Goal: Task Accomplishment & Management: Manage account settings

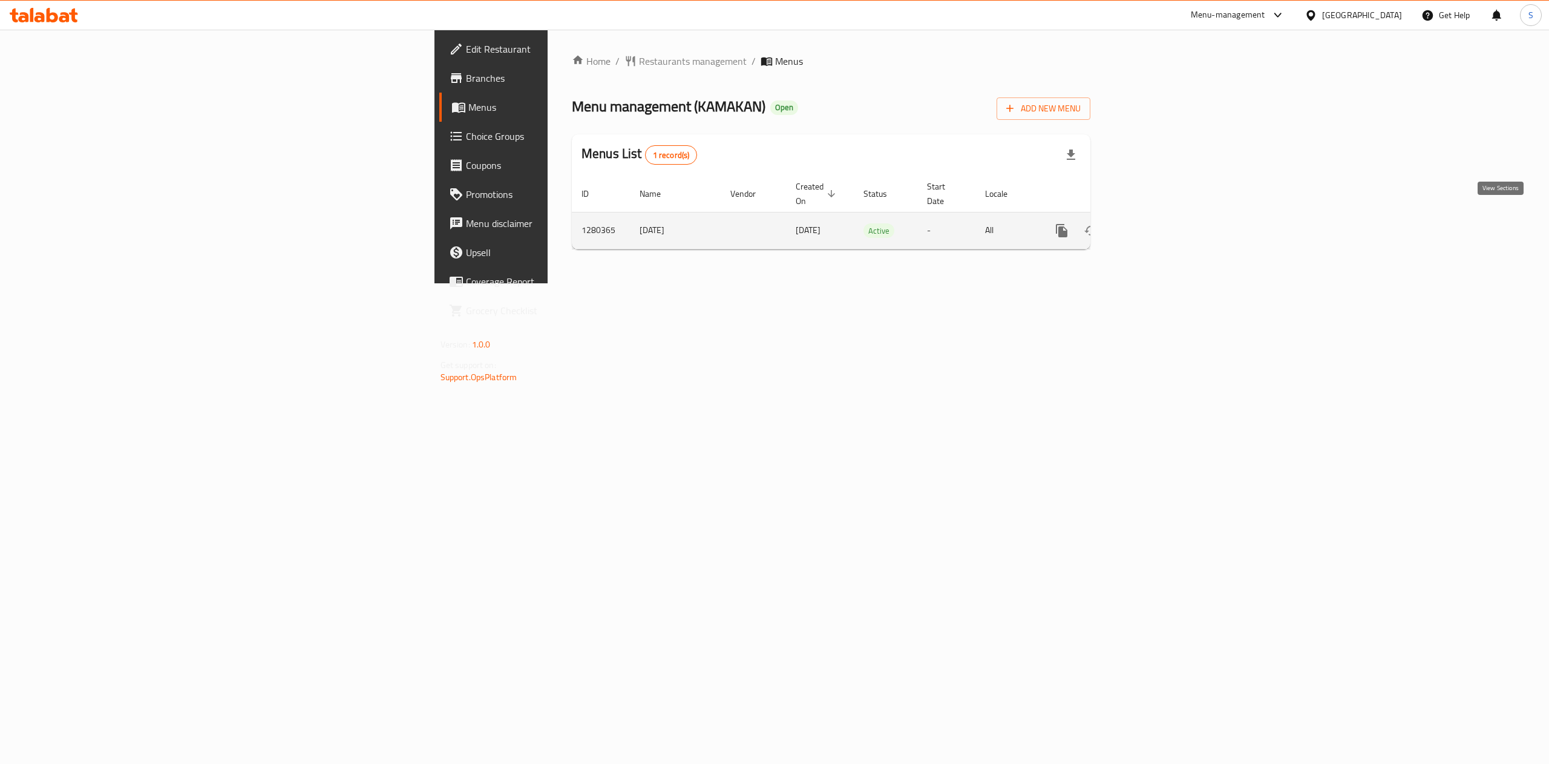
click at [1164, 225] on link "enhanced table" at bounding box center [1149, 230] width 29 height 29
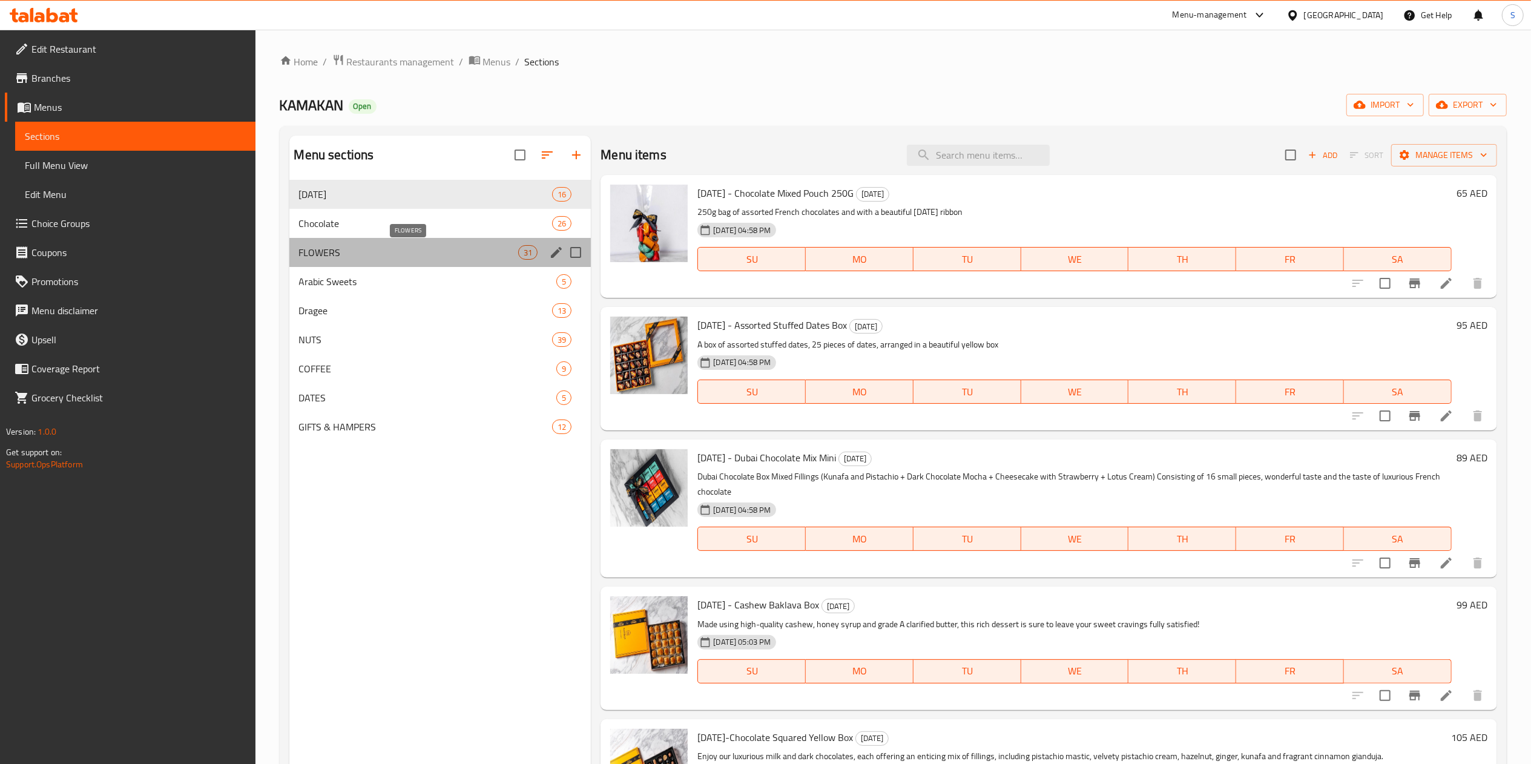
click at [395, 259] on span "FLOWERS" at bounding box center [409, 252] width 220 height 15
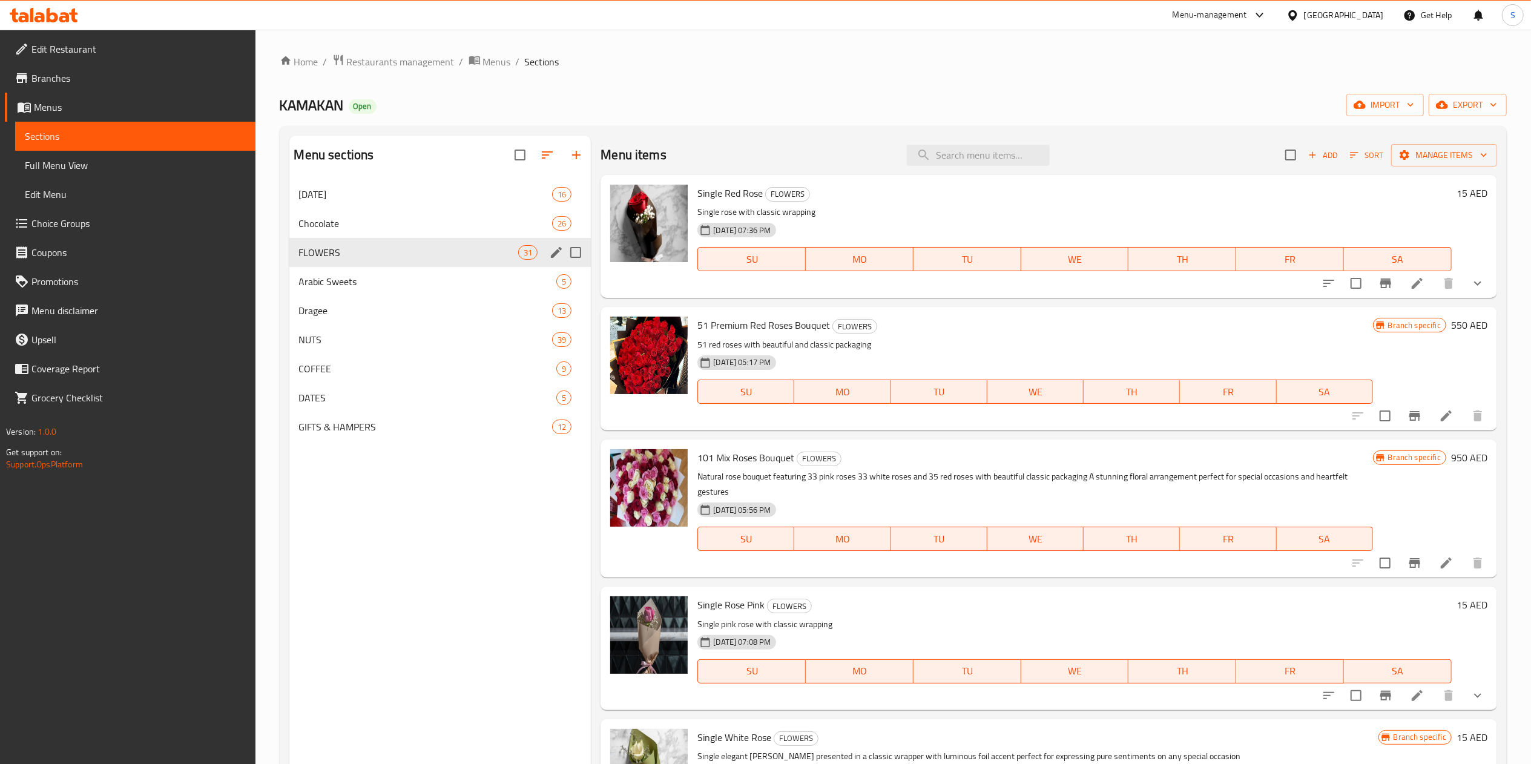
click at [556, 251] on icon "edit" at bounding box center [556, 252] width 11 height 11
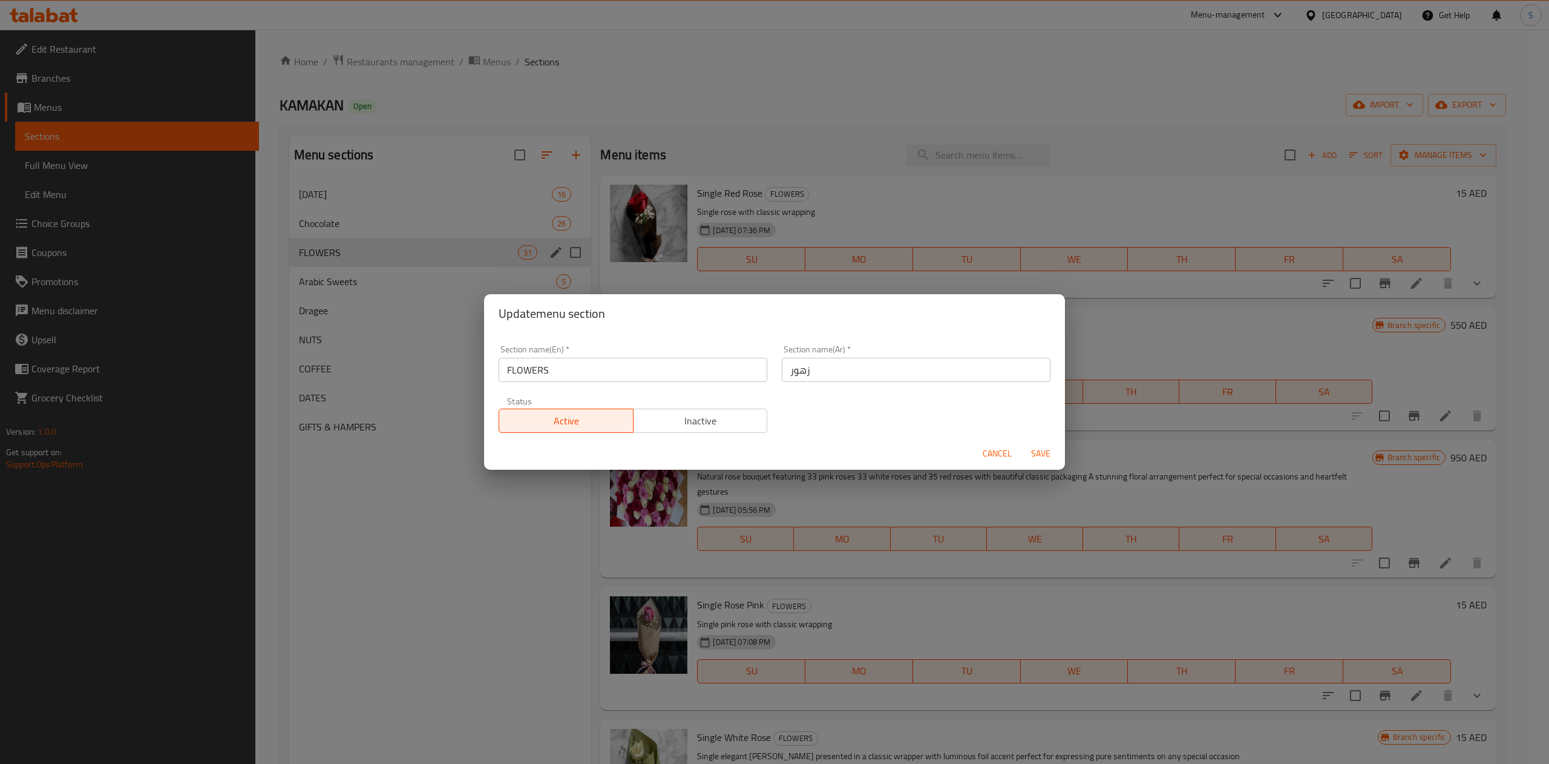
click at [565, 353] on div "Section name(En)   * FLOWERS Section name(En) *" at bounding box center [633, 363] width 269 height 37
click at [569, 353] on div "Section name(En)   * FLOWERS Section name(En) *" at bounding box center [633, 363] width 269 height 37
click at [569, 365] on input "FLOWERS" at bounding box center [633, 370] width 269 height 24
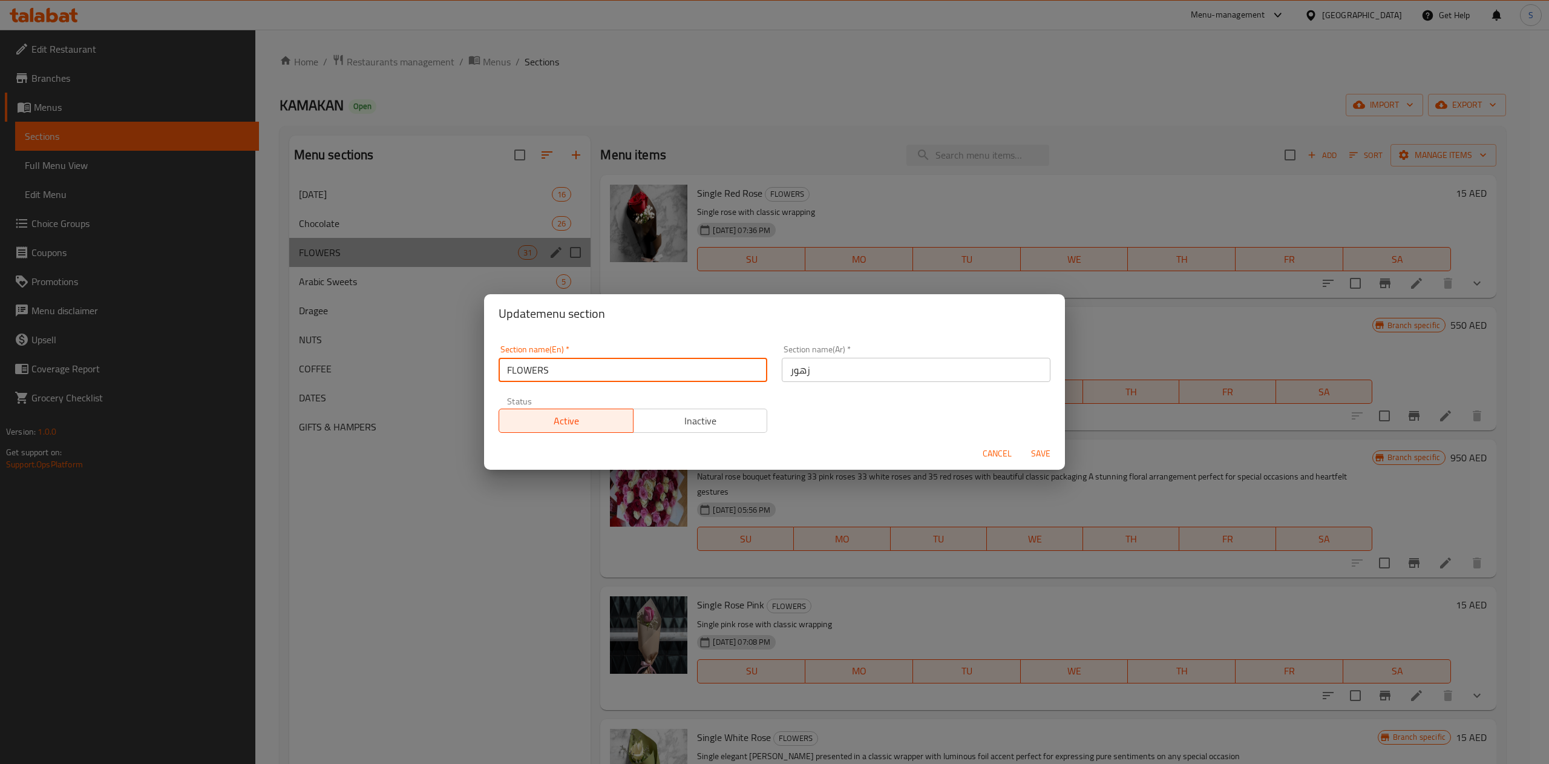
click at [569, 365] on input "FLOWERS" at bounding box center [633, 370] width 269 height 24
type input "Flowers"
click at [1044, 454] on span "Save" at bounding box center [1040, 453] width 29 height 15
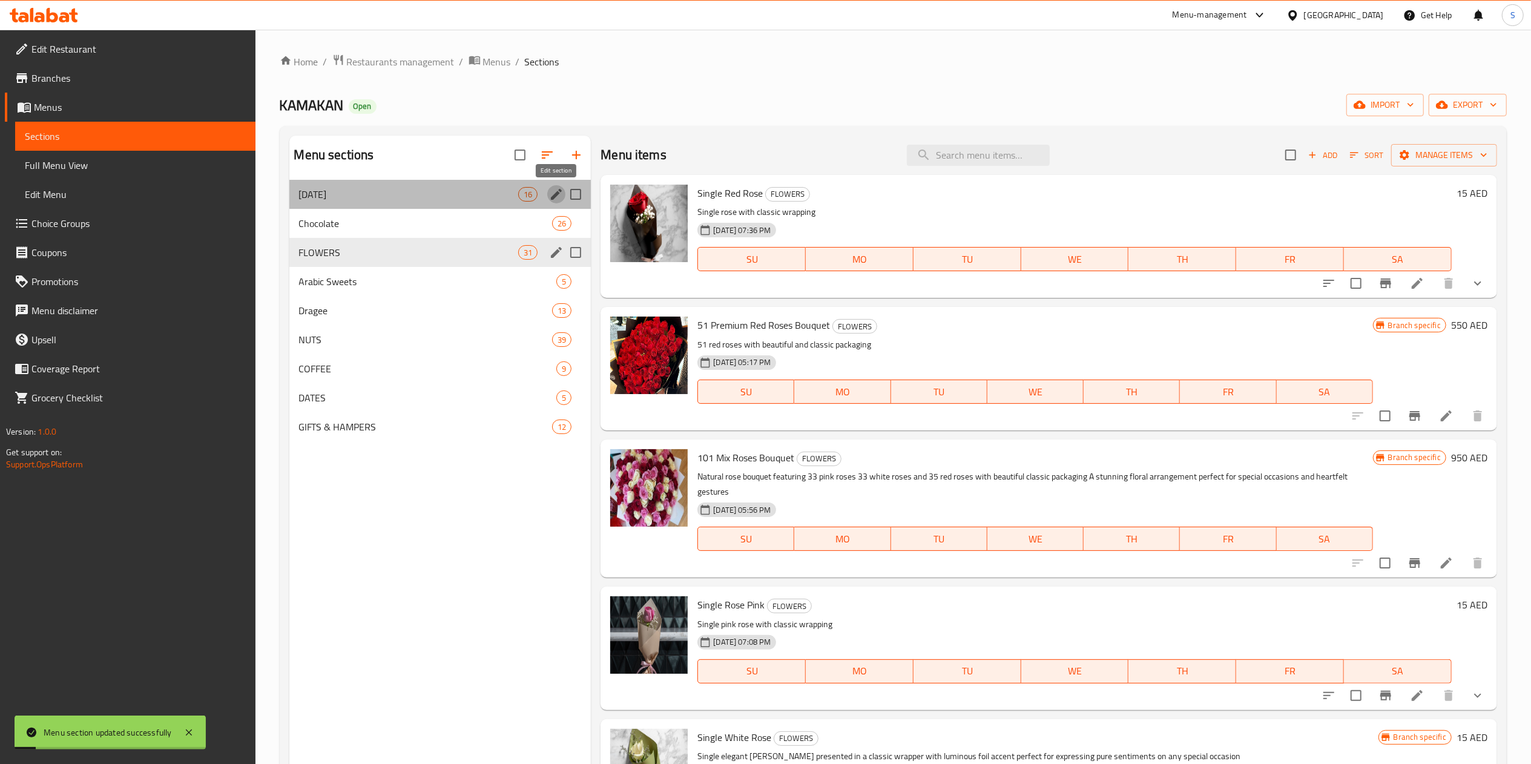
click at [552, 196] on icon "edit" at bounding box center [556, 194] width 15 height 15
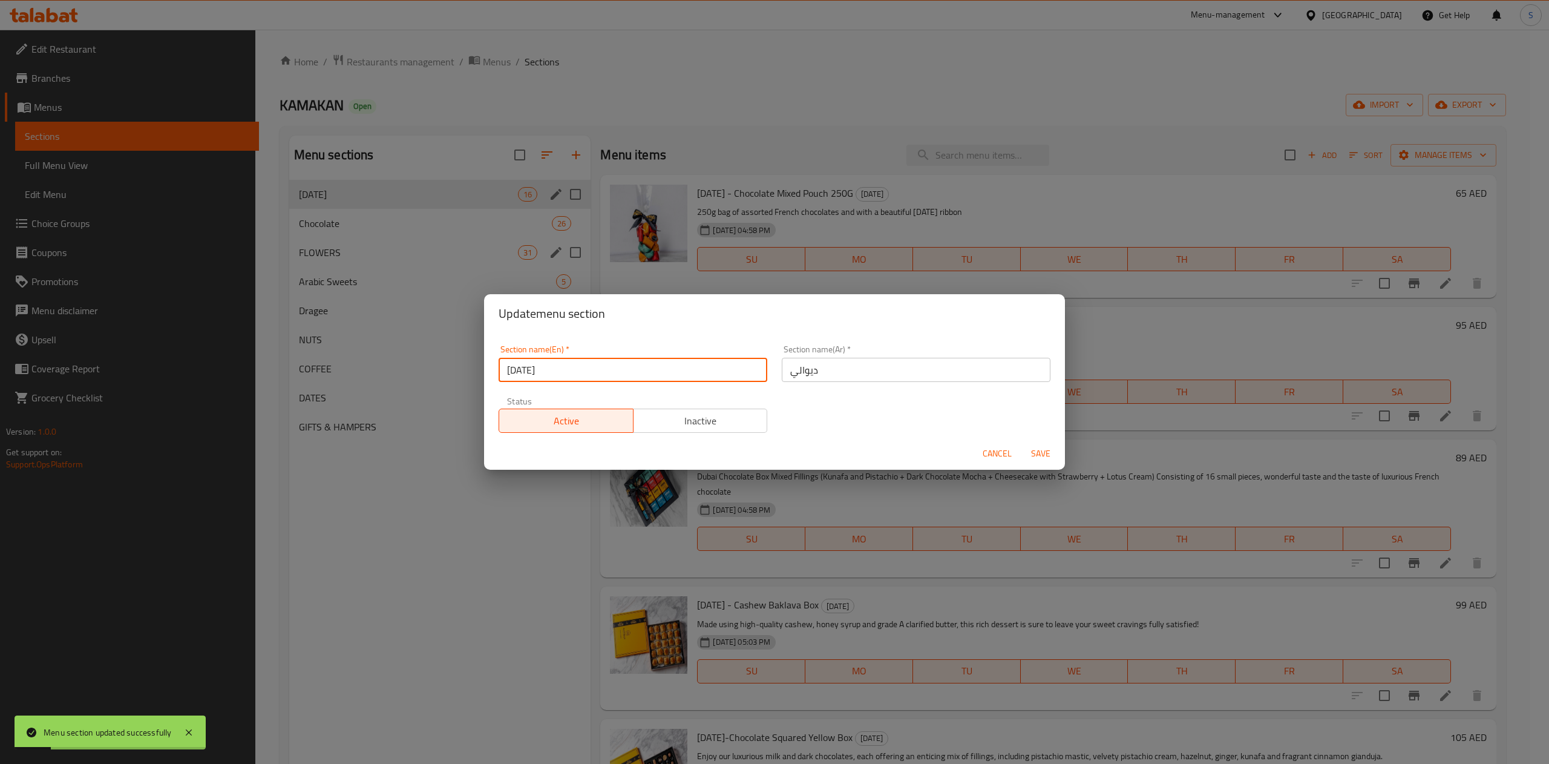
click at [611, 361] on input "[DATE]" at bounding box center [633, 370] width 269 height 24
type input "[DATE] Specials"
click at [1048, 454] on span "Save" at bounding box center [1040, 453] width 29 height 15
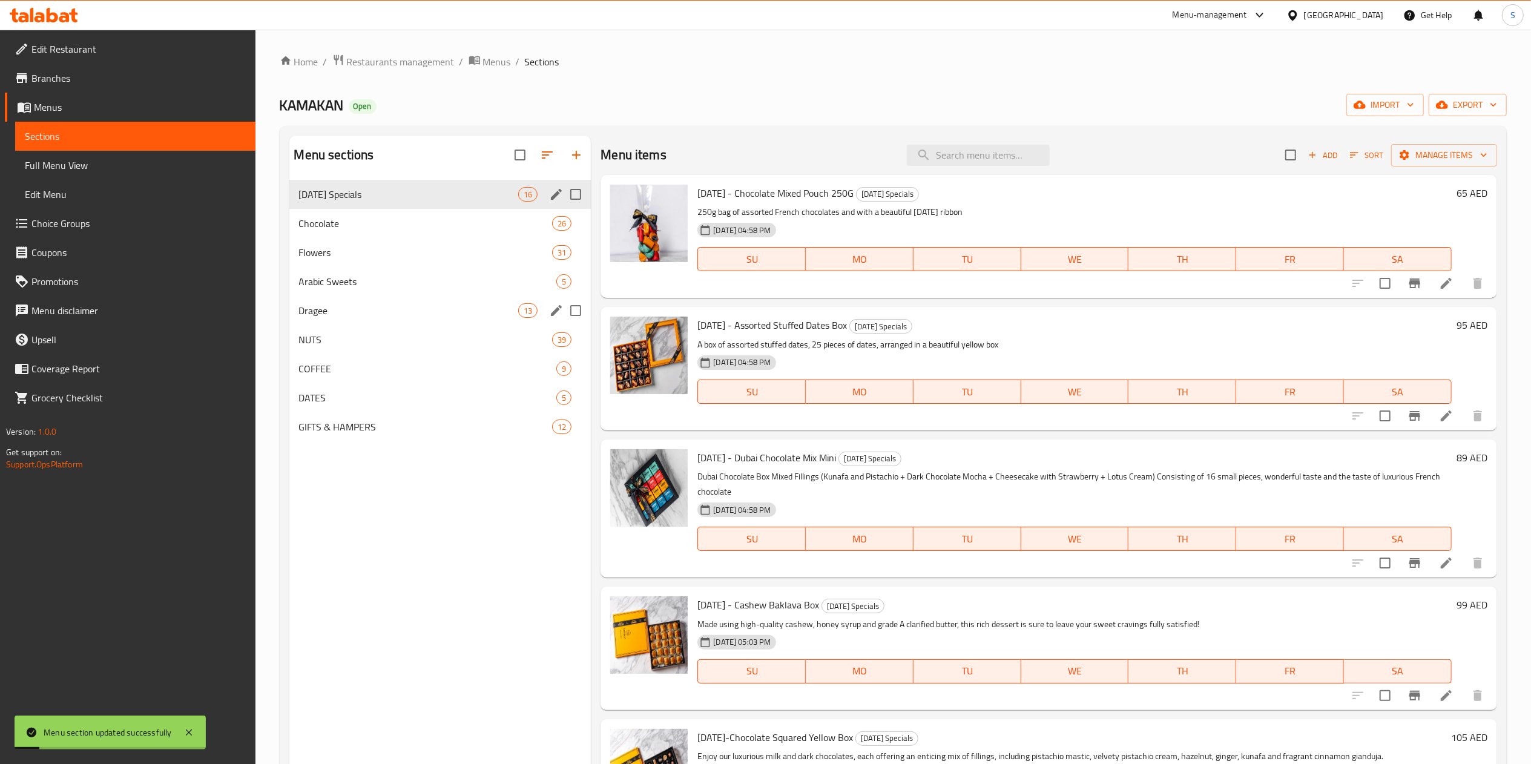
click at [370, 306] on span "Dragee" at bounding box center [409, 310] width 220 height 15
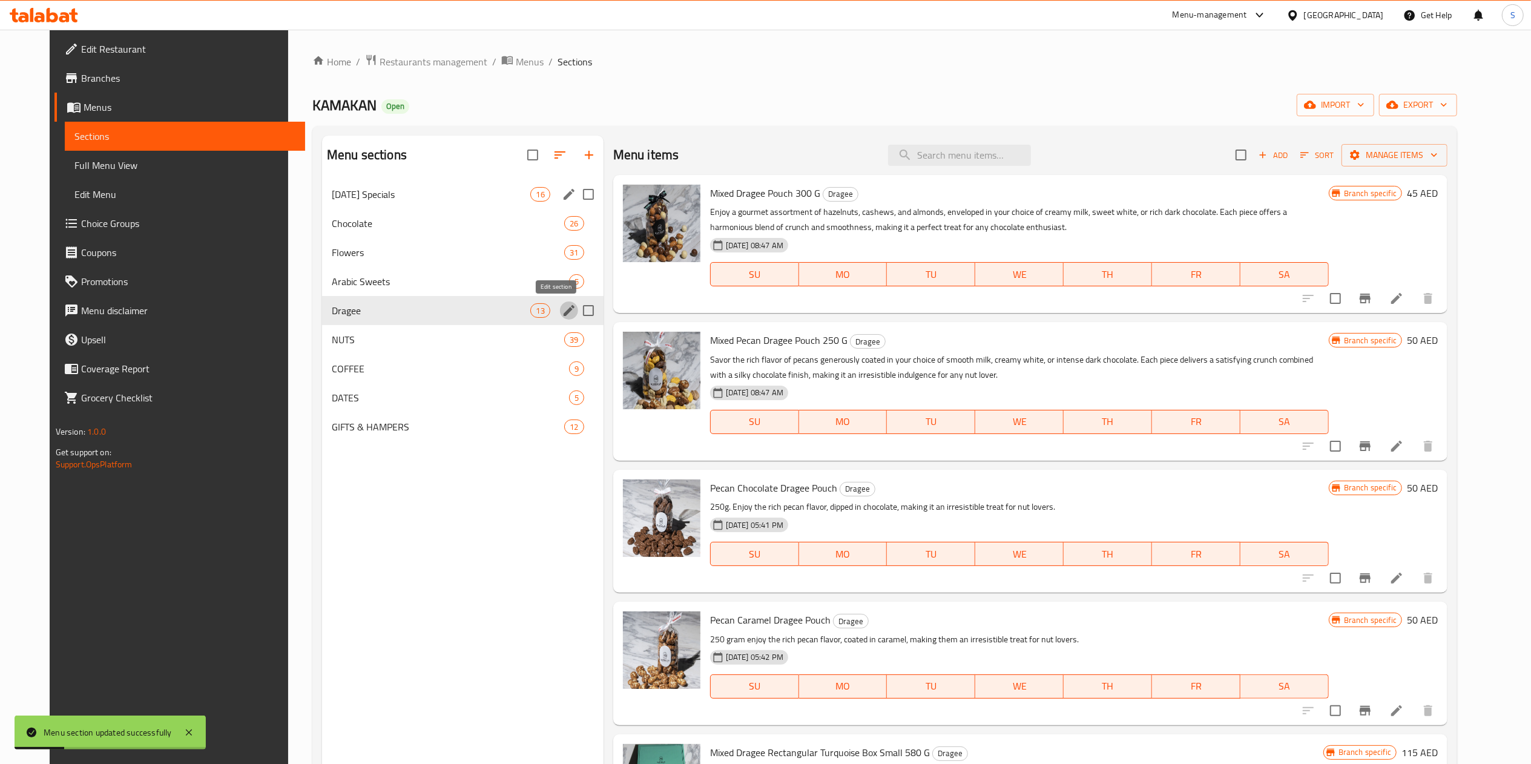
click at [562, 318] on icon "edit" at bounding box center [569, 310] width 15 height 15
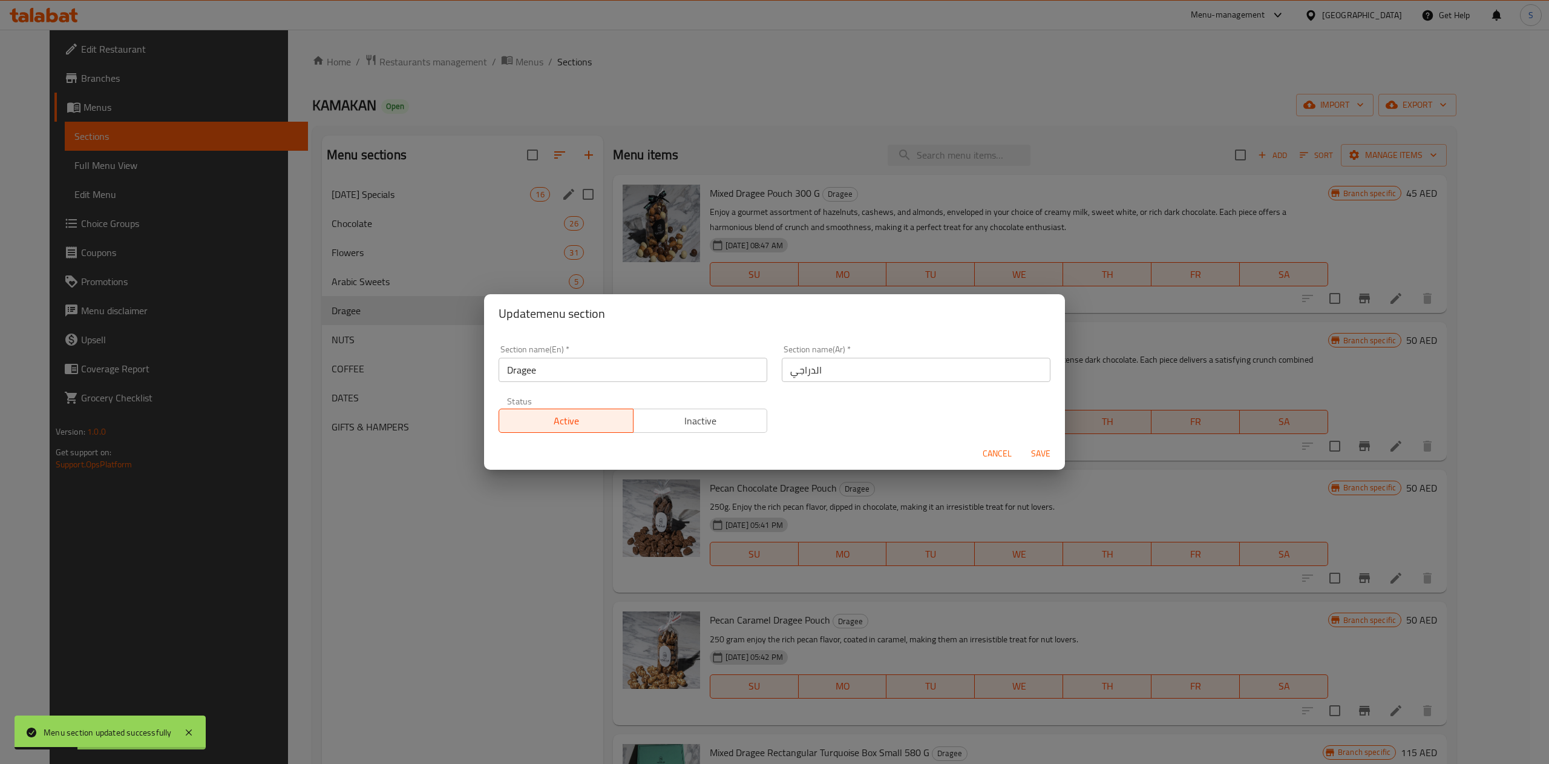
click at [548, 378] on input "Dragee" at bounding box center [633, 370] width 269 height 24
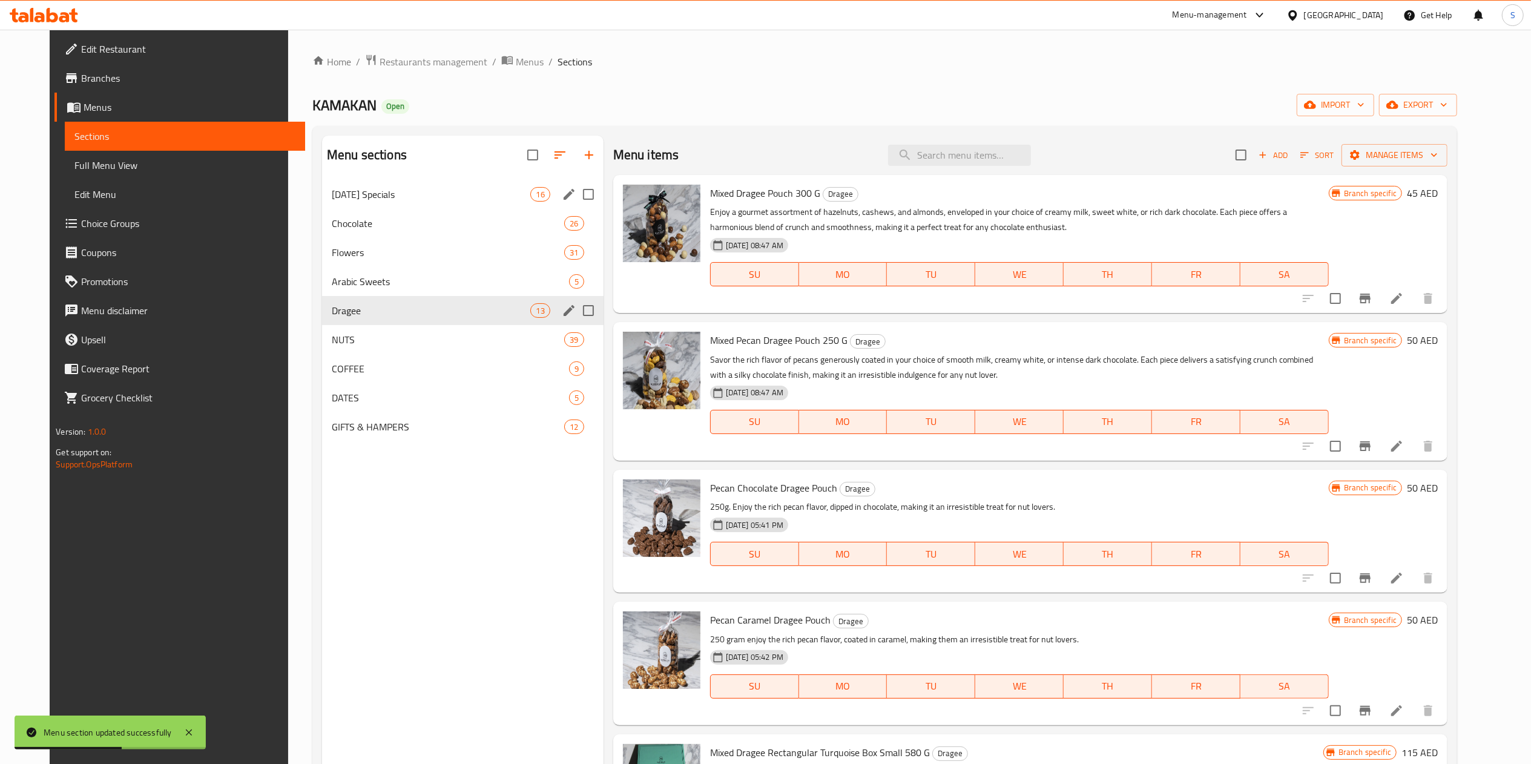
click at [493, 517] on div "Menu sections [DATE] Specials 16 Chocolate 26 Flowers 31 Arabic Sweets 5 Dragee…" at bounding box center [462, 518] width 281 height 764
click at [502, 352] on div "NUTS 39" at bounding box center [462, 339] width 281 height 29
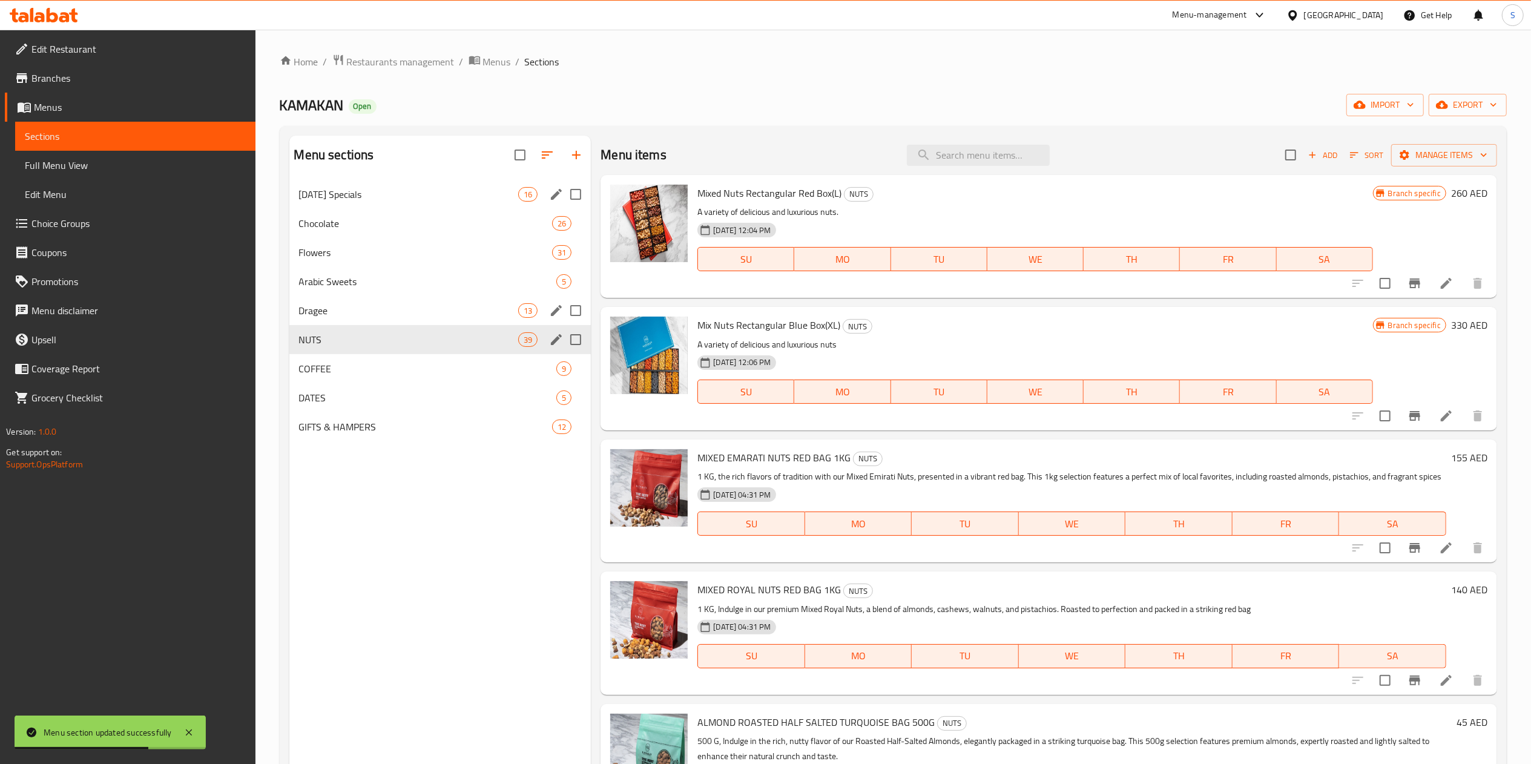
click at [548, 345] on button "edit" at bounding box center [556, 339] width 18 height 18
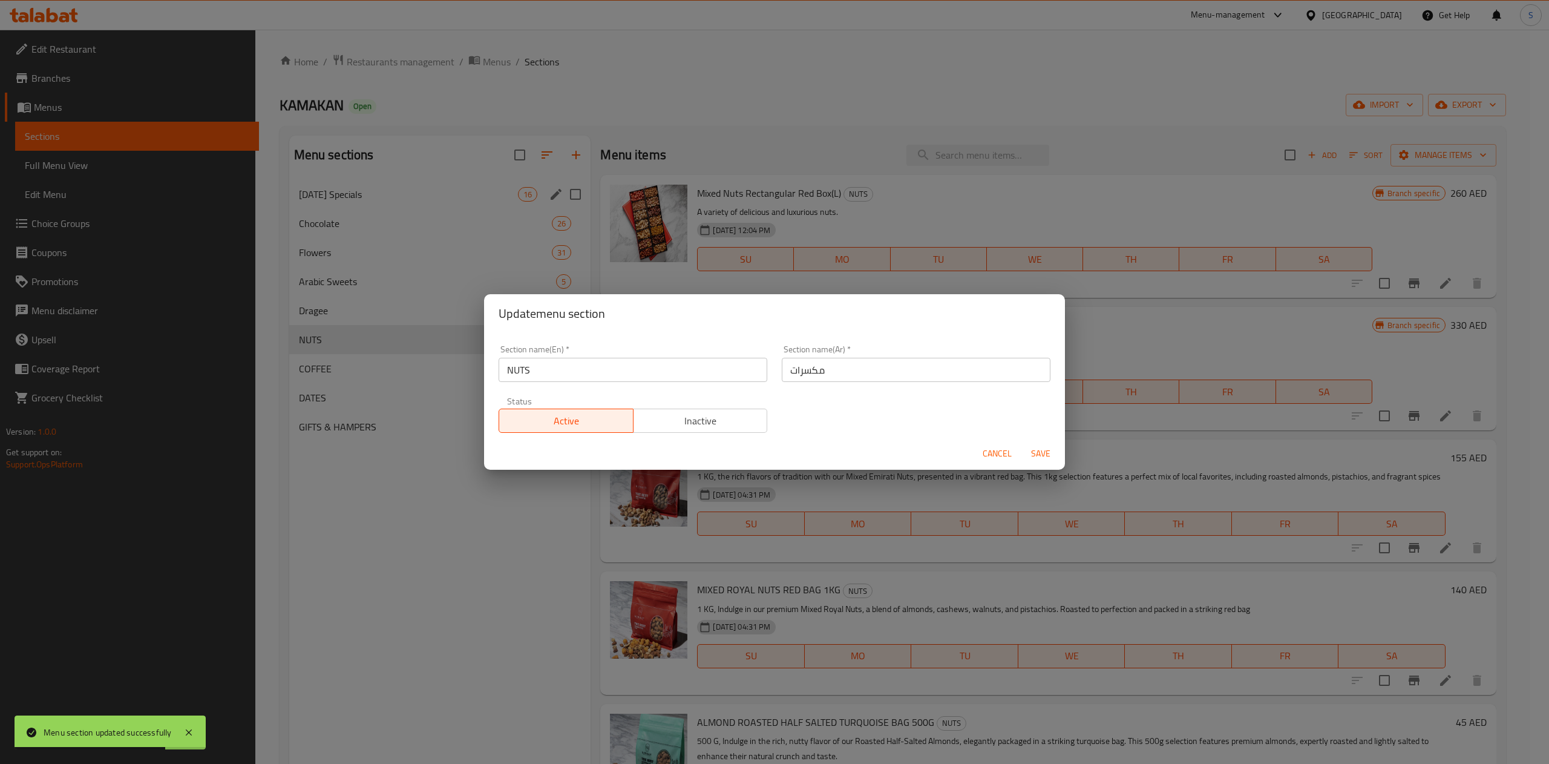
click at [556, 379] on input "NUTS" at bounding box center [633, 370] width 269 height 24
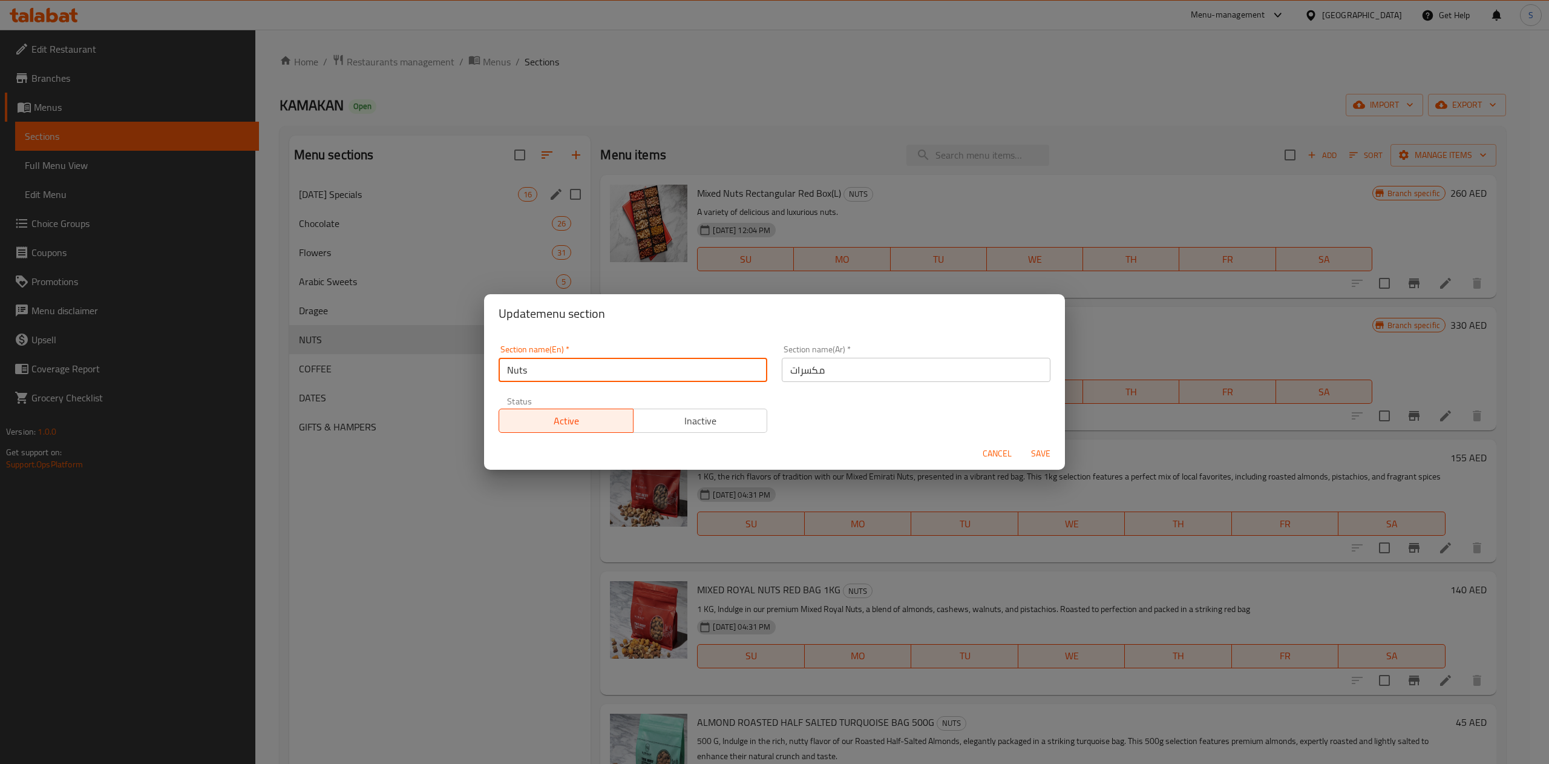
type input "Nuts"
click at [1052, 450] on span "Save" at bounding box center [1040, 453] width 29 height 15
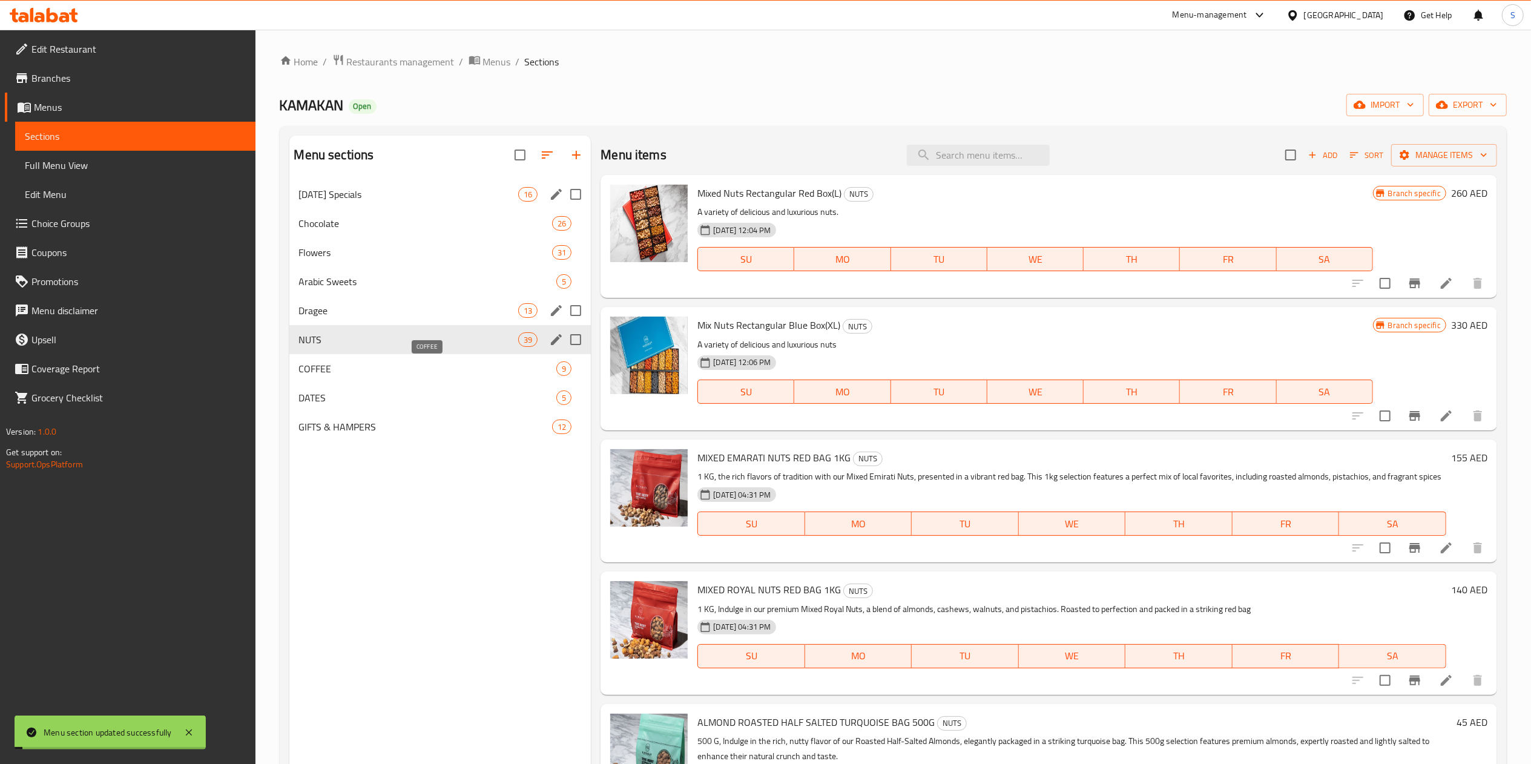
click at [412, 366] on span "COFFEE" at bounding box center [428, 368] width 258 height 15
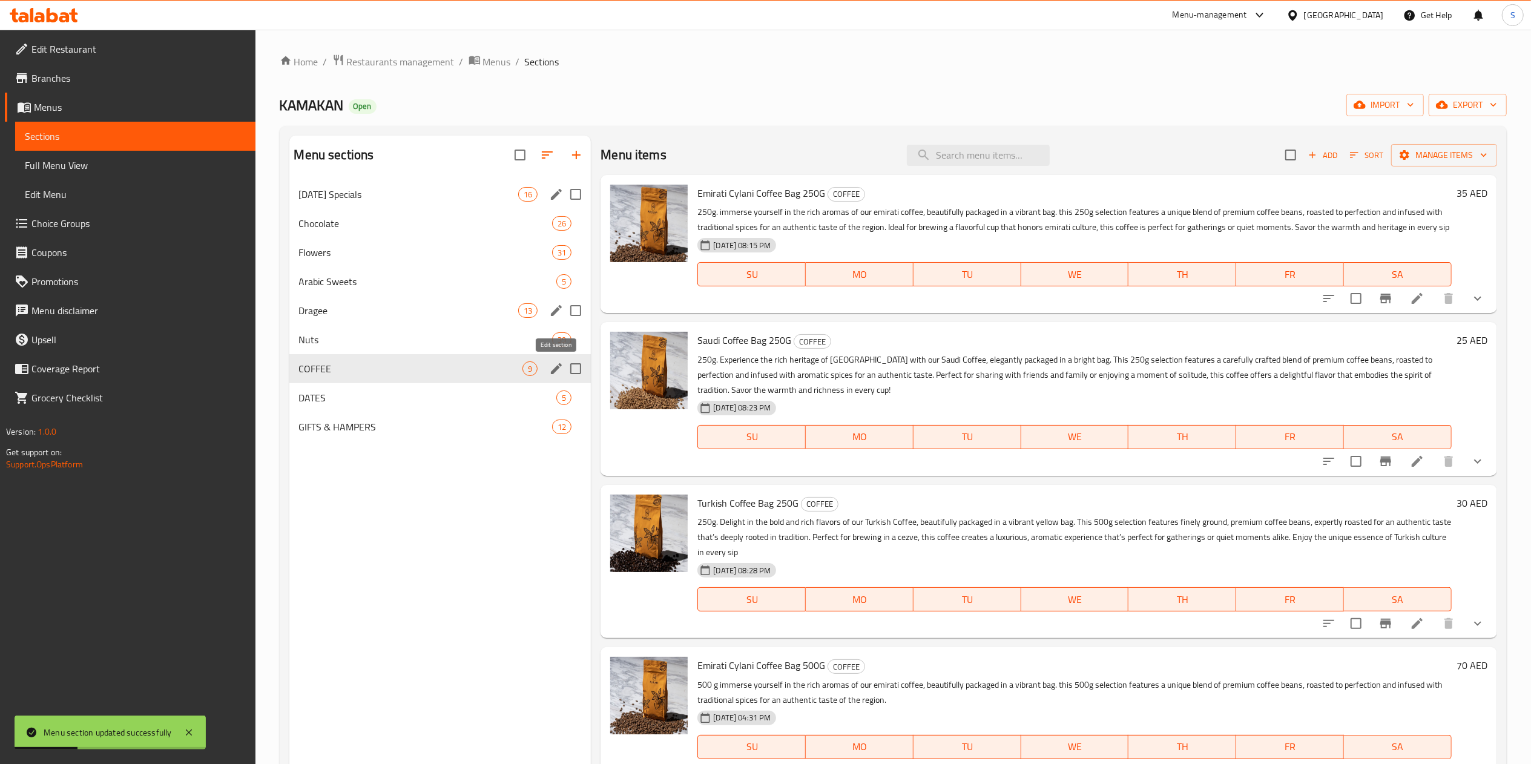
click at [556, 374] on icon "edit" at bounding box center [556, 368] width 15 height 15
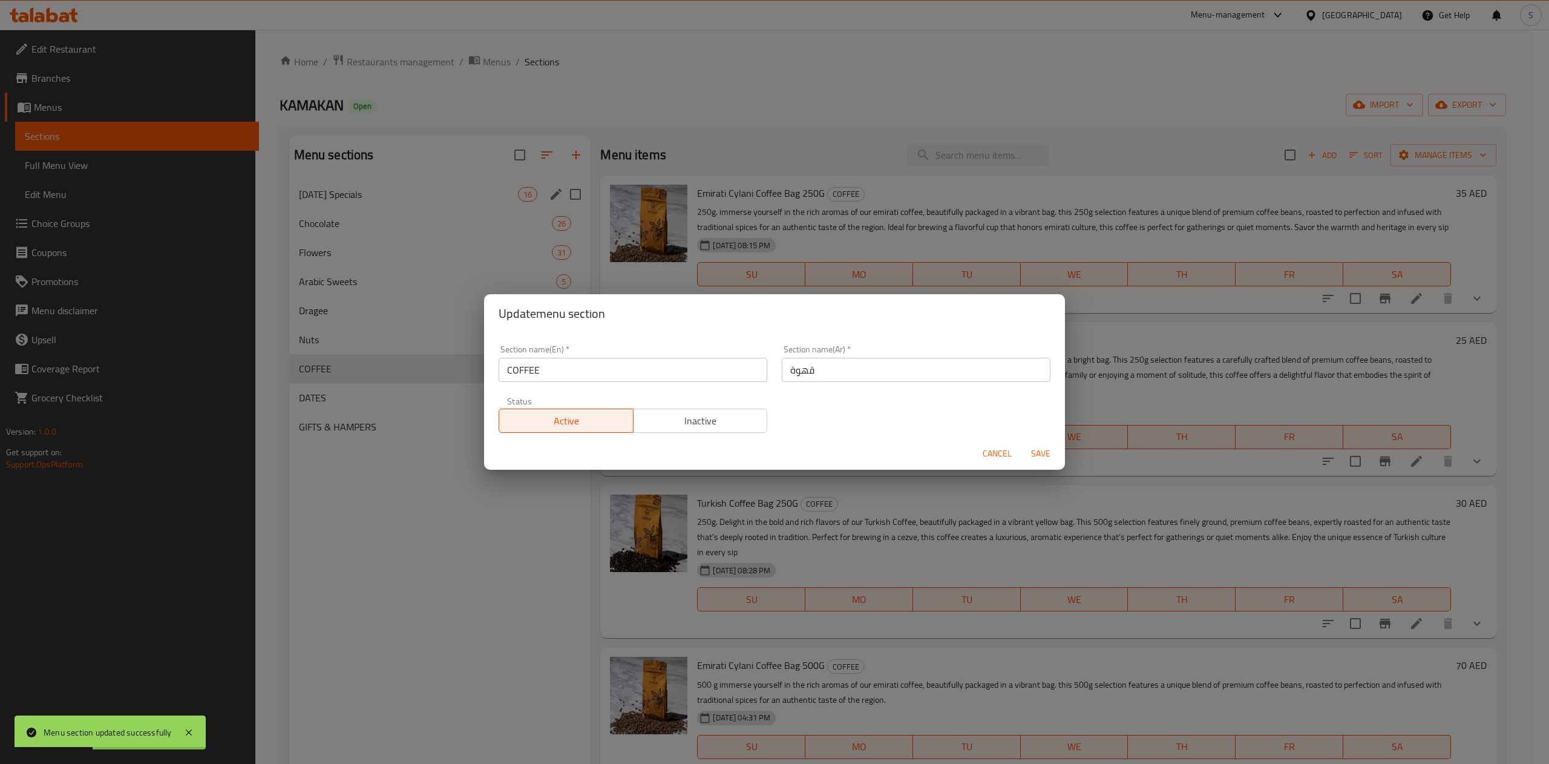
click at [649, 366] on input "COFFEE" at bounding box center [633, 370] width 269 height 24
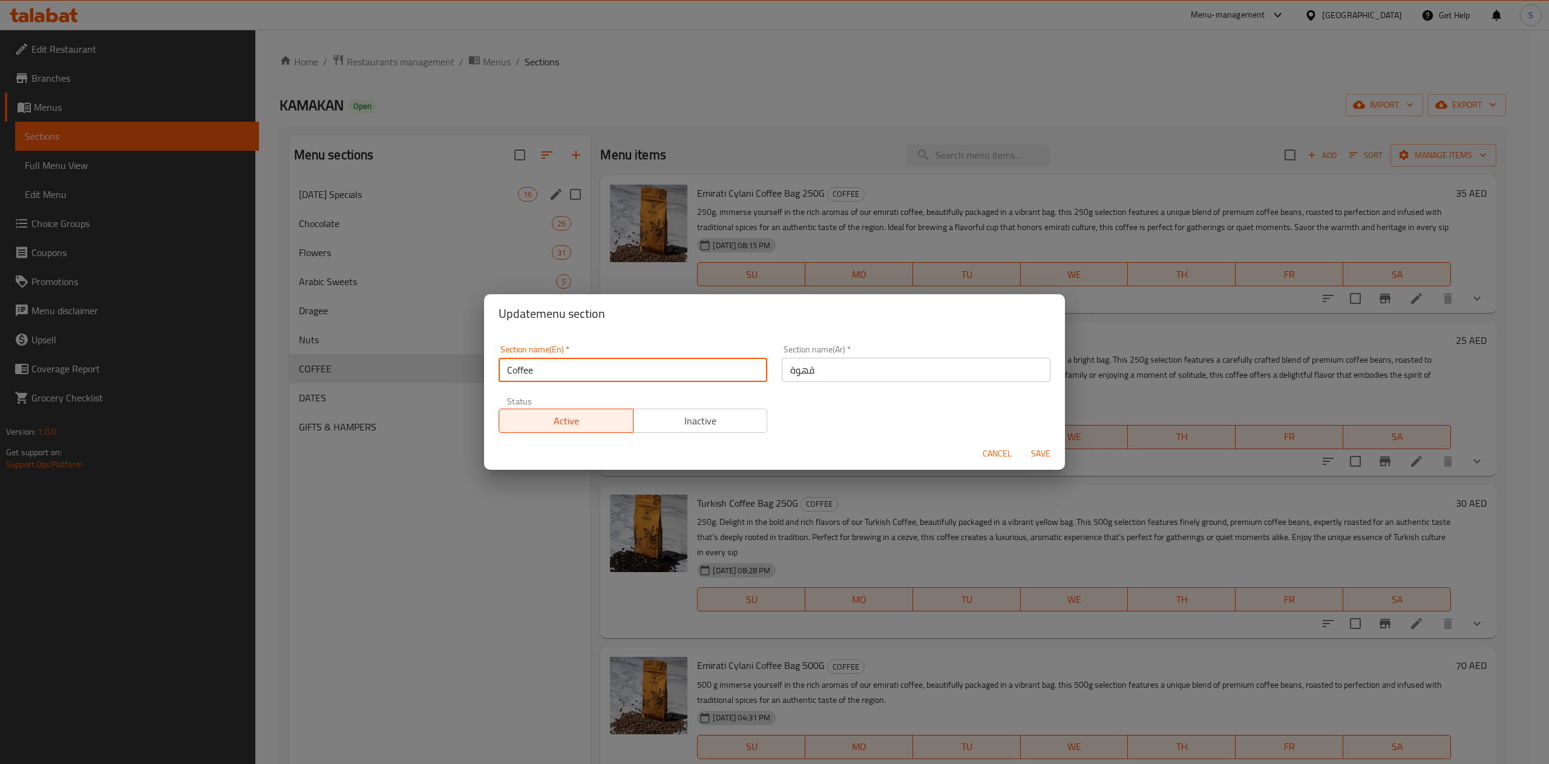
type input "Coffee"
click at [1039, 454] on span "Save" at bounding box center [1040, 453] width 29 height 15
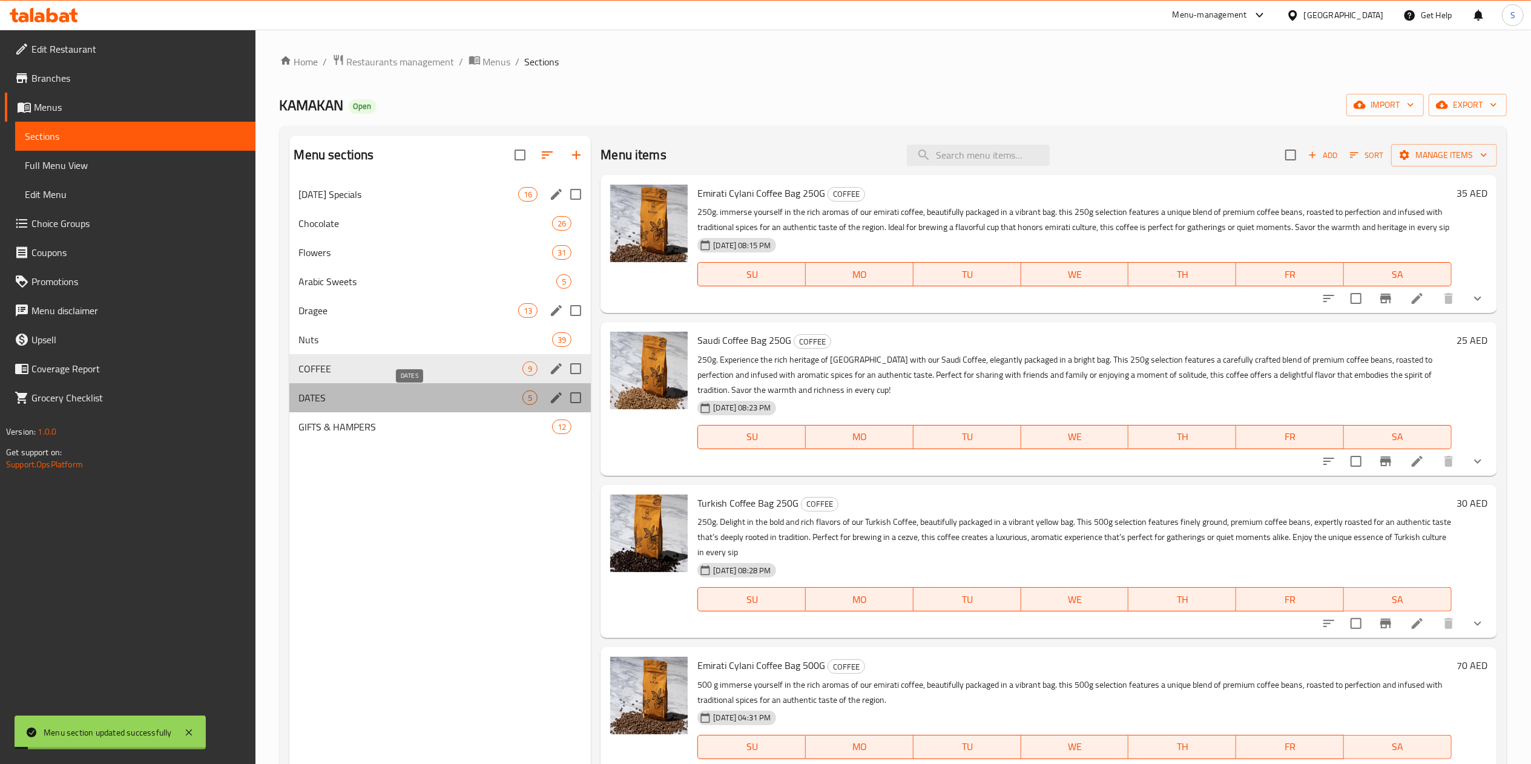
click at [446, 396] on span "DATES" at bounding box center [411, 397] width 224 height 15
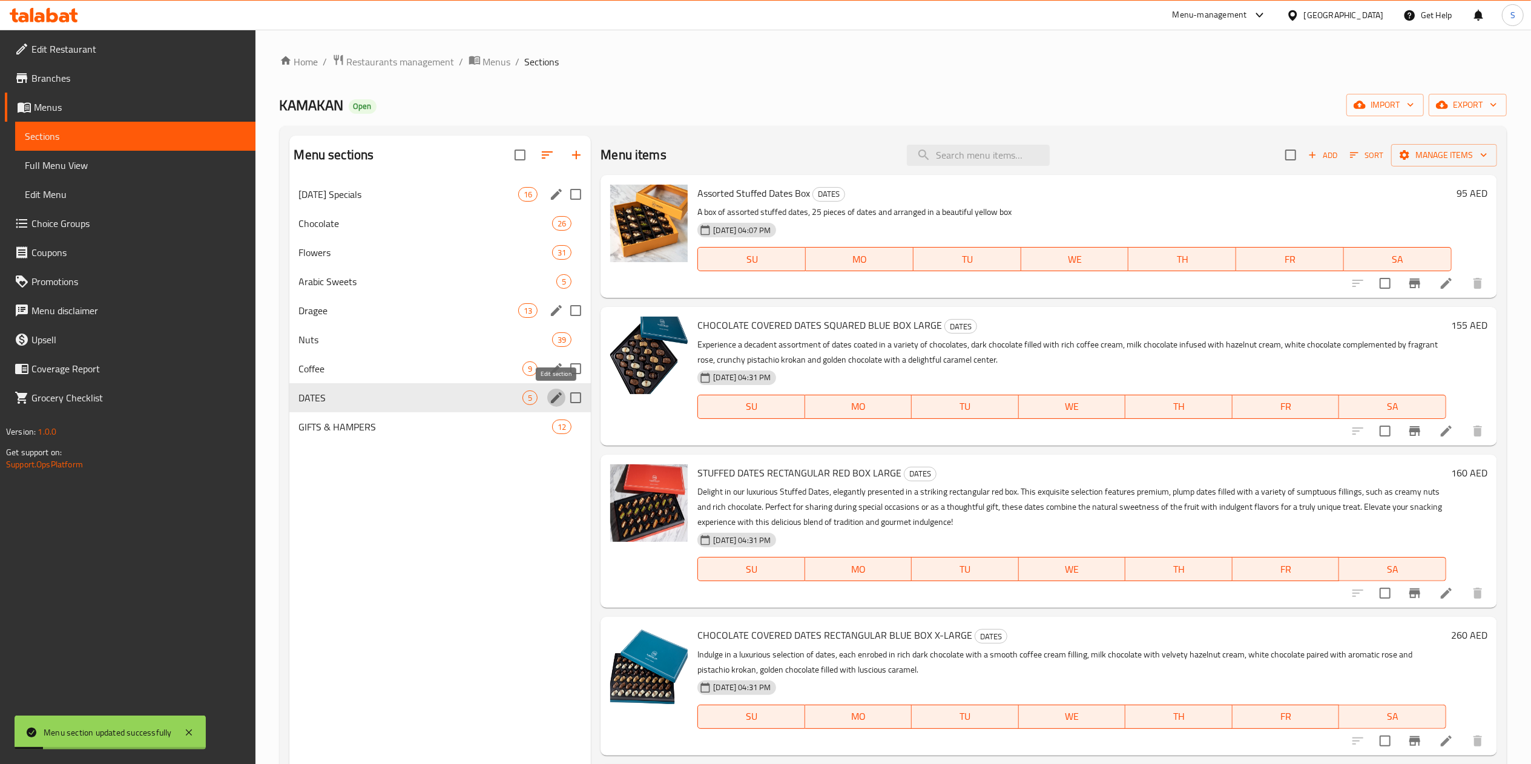
click at [560, 399] on icon "edit" at bounding box center [556, 397] width 15 height 15
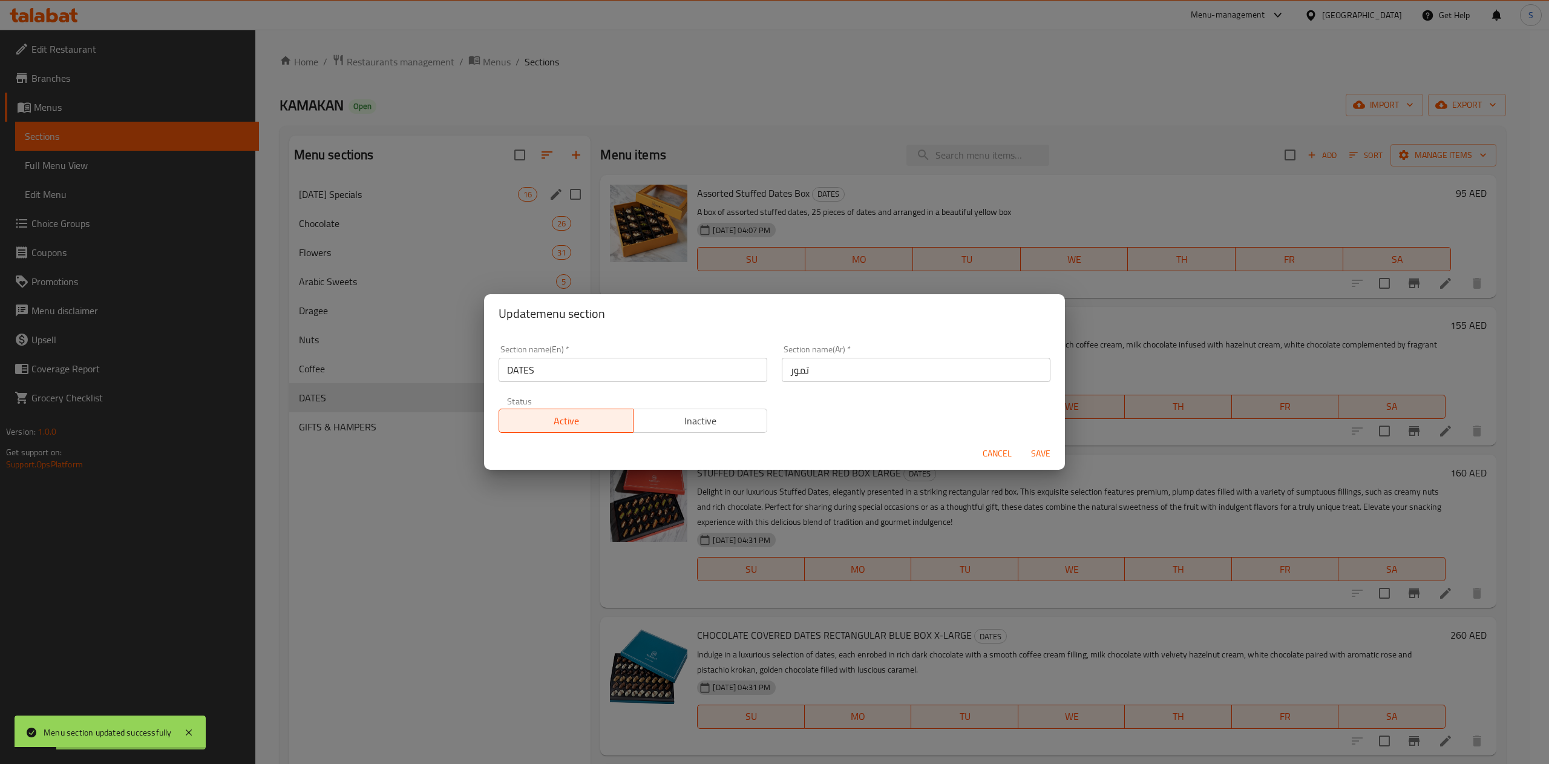
click at [565, 375] on input "DATES" at bounding box center [633, 370] width 269 height 24
click at [565, 370] on input "DATES" at bounding box center [633, 370] width 269 height 24
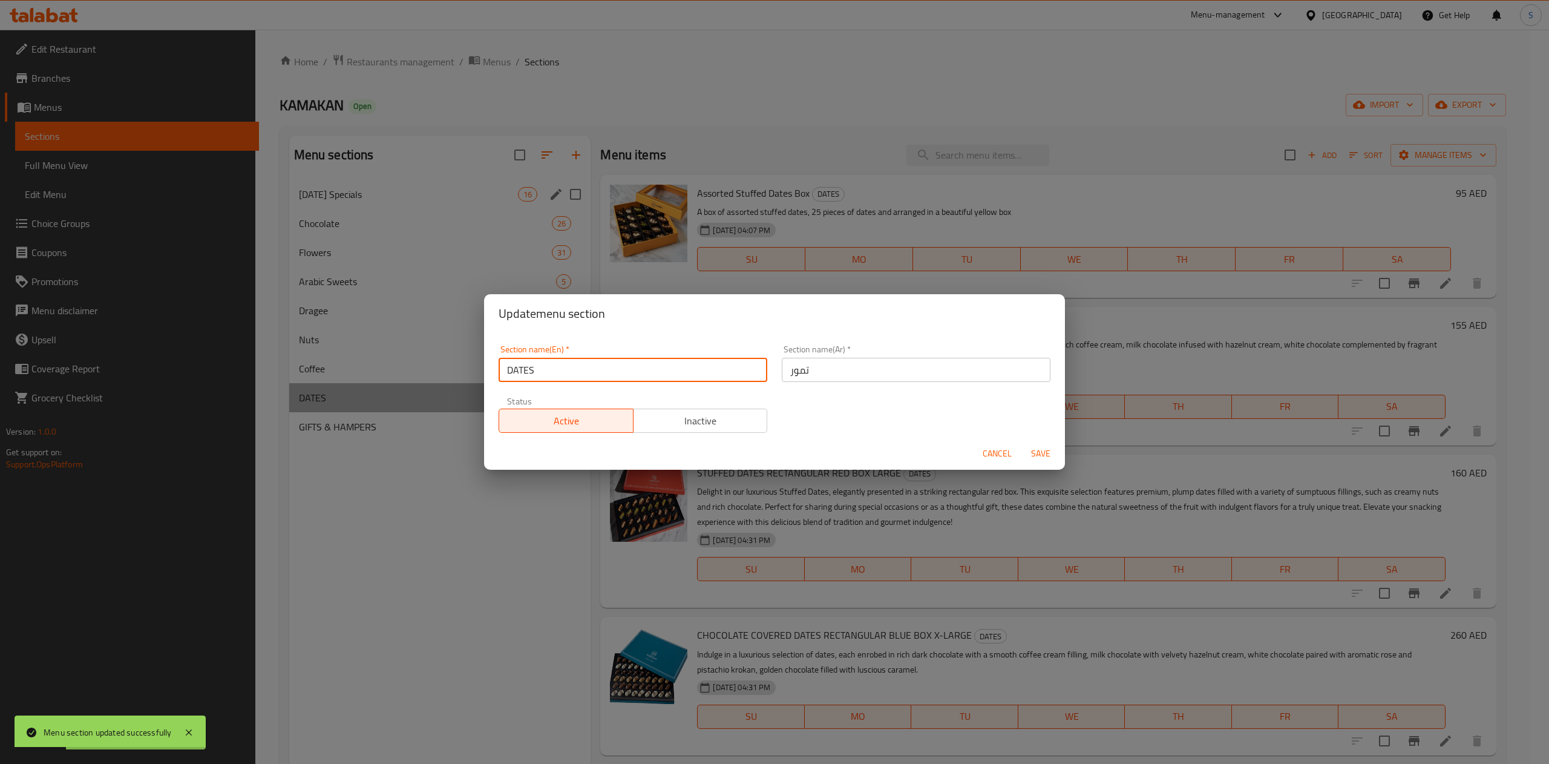
click at [565, 370] on input "DATES" at bounding box center [633, 370] width 269 height 24
type input "Dates"
click at [1048, 454] on span "Save" at bounding box center [1040, 453] width 29 height 15
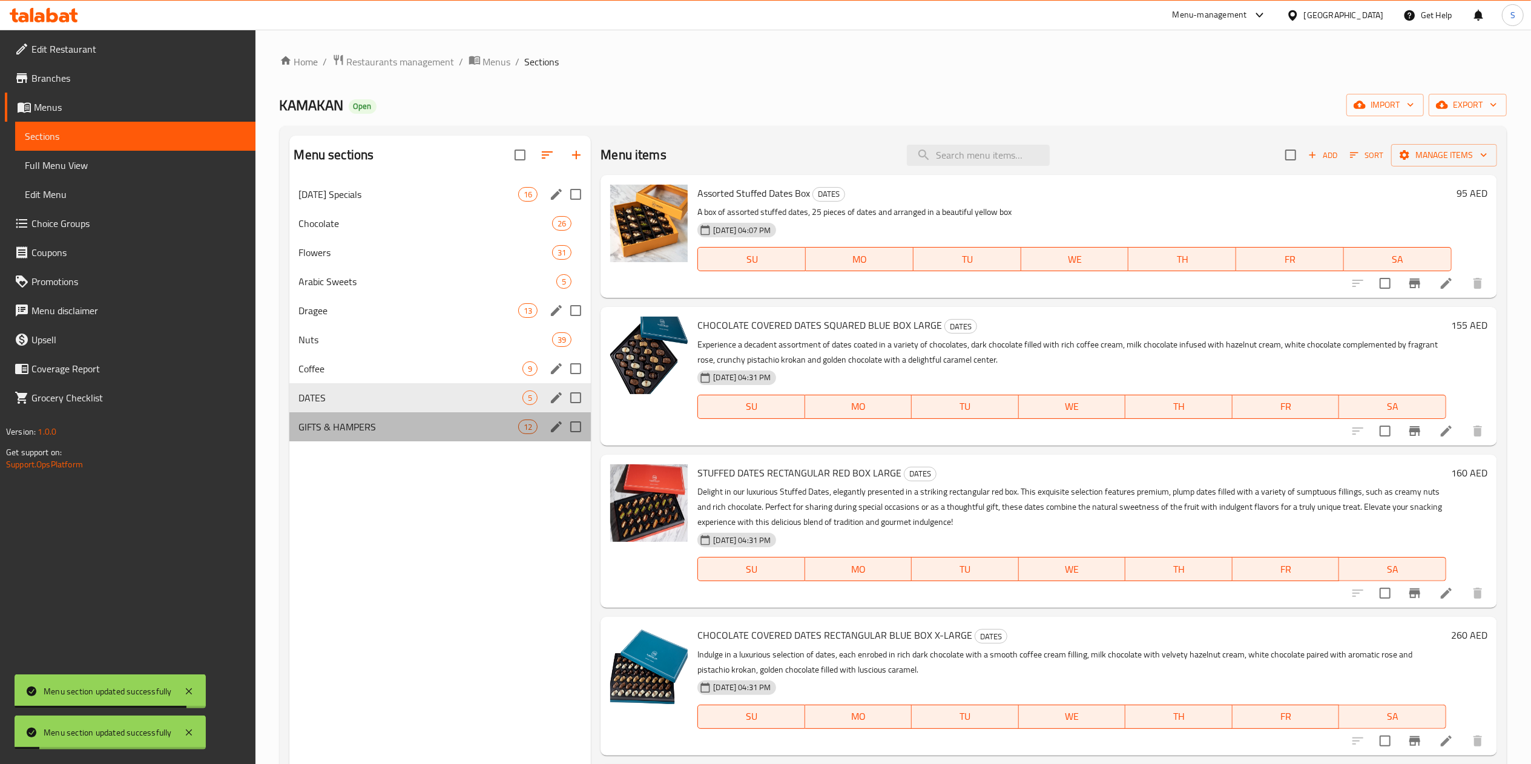
click at [438, 416] on div "GIFTS & HAMPERS 12" at bounding box center [440, 426] width 302 height 29
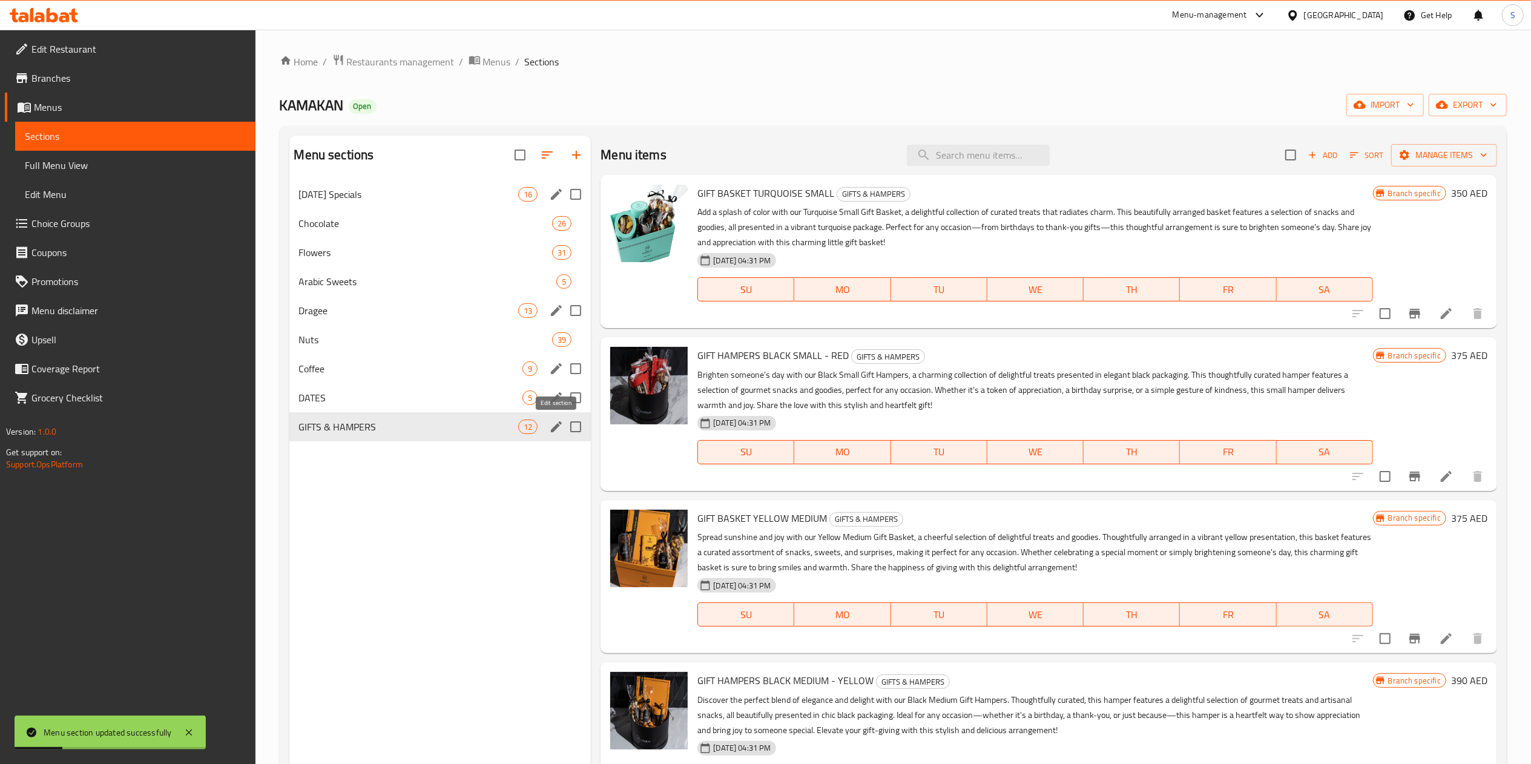
click at [552, 425] on icon "edit" at bounding box center [556, 426] width 15 height 15
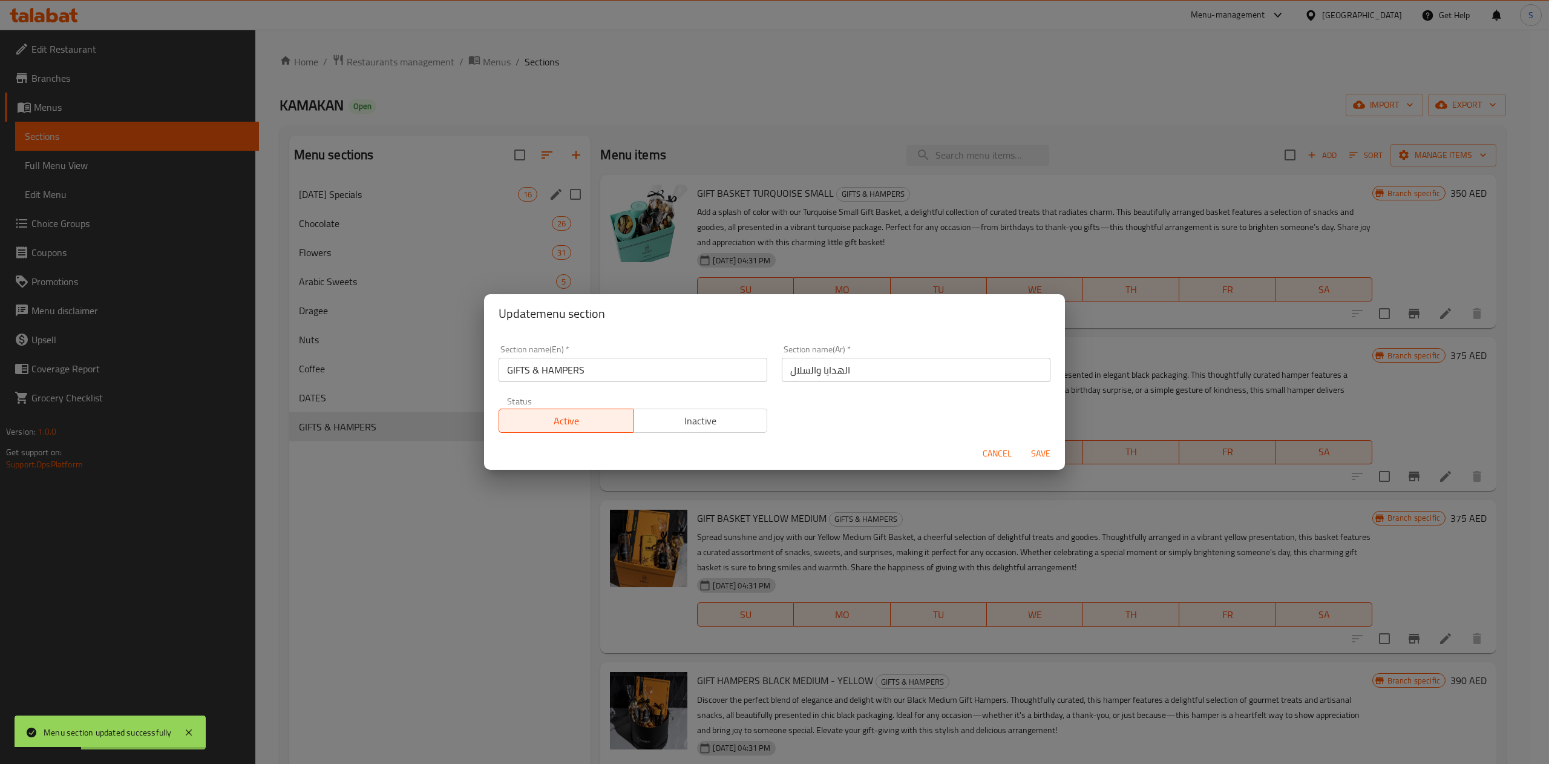
click at [620, 370] on input "GIFTS & HAMPERS" at bounding box center [633, 370] width 269 height 24
click at [535, 362] on input "GIFTS & HAMPERS" at bounding box center [633, 370] width 269 height 24
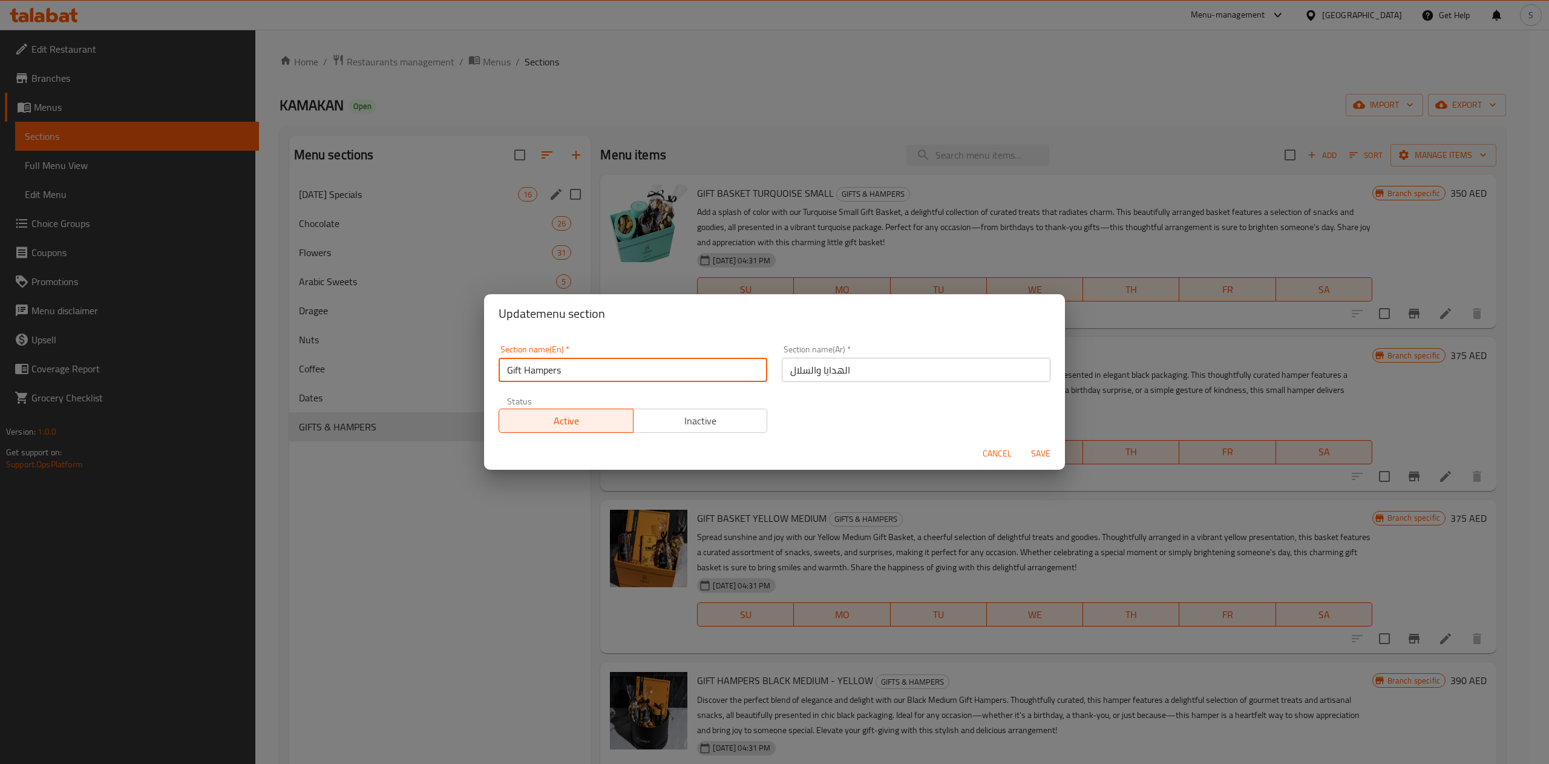
type input "Gift Hampers"
click at [1047, 447] on span "Save" at bounding box center [1040, 453] width 29 height 15
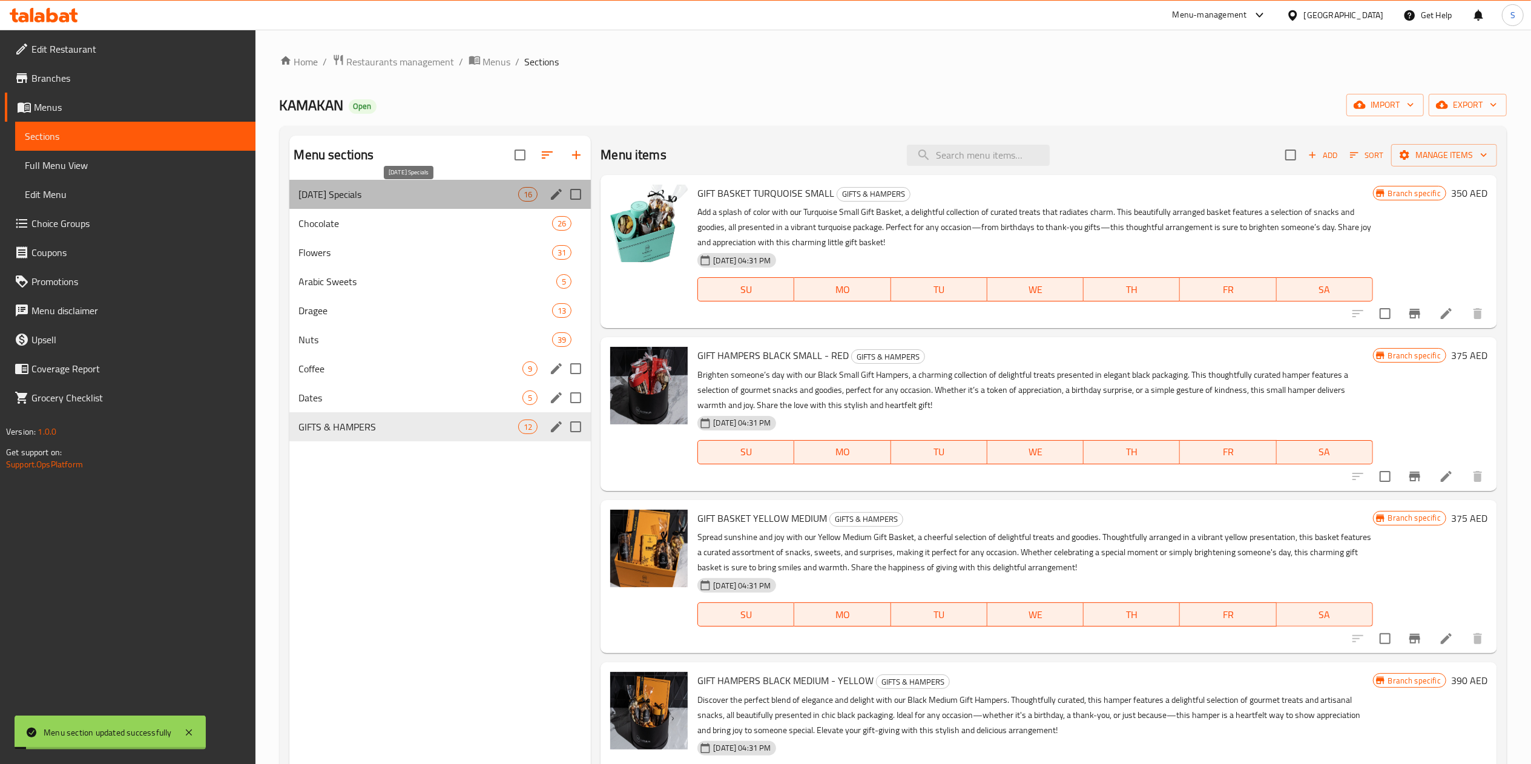
click at [390, 192] on span "[DATE] Specials" at bounding box center [409, 194] width 220 height 15
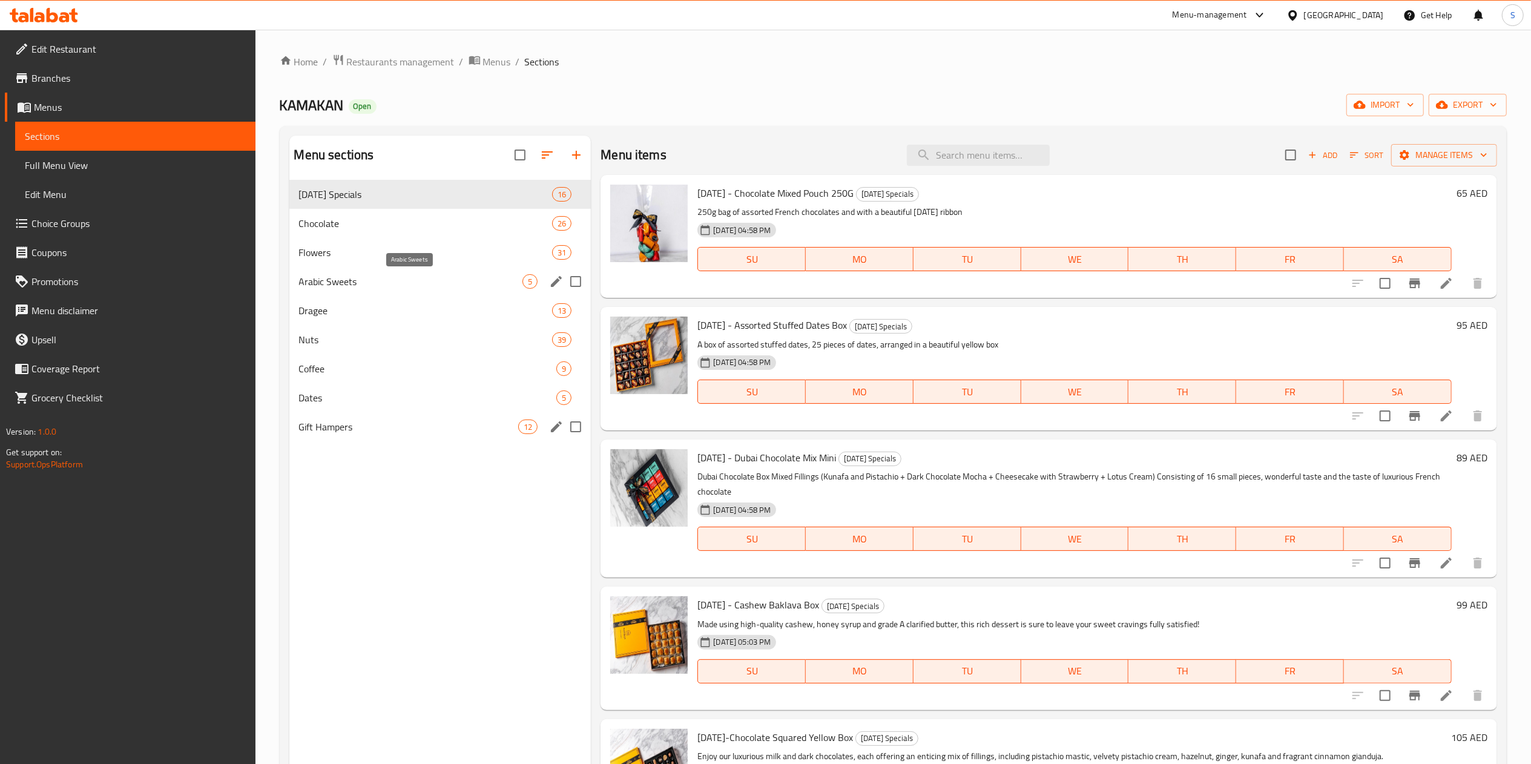
click at [446, 281] on span "Arabic Sweets" at bounding box center [411, 281] width 224 height 15
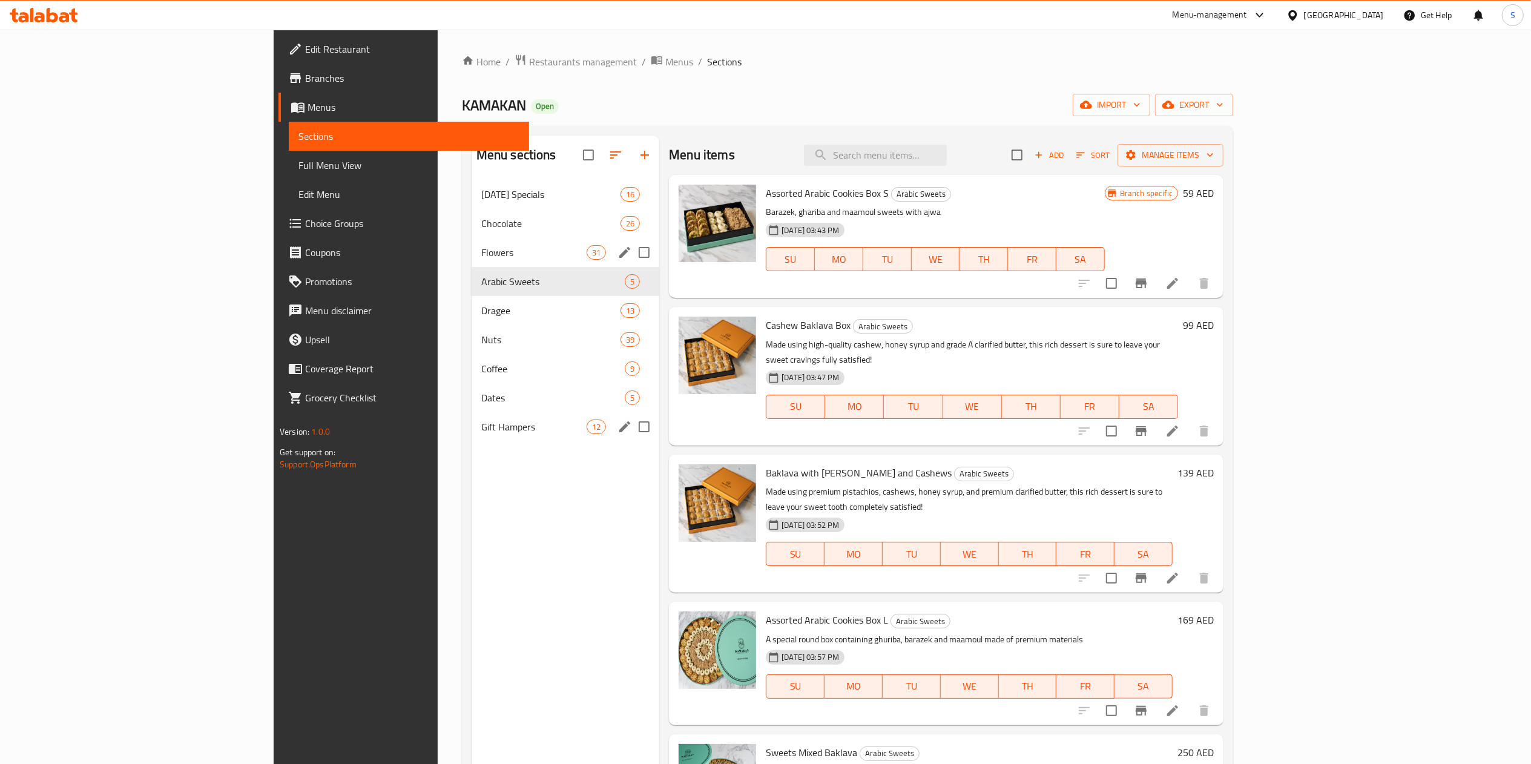
click at [471, 239] on div "Flowers 31" at bounding box center [565, 252] width 188 height 29
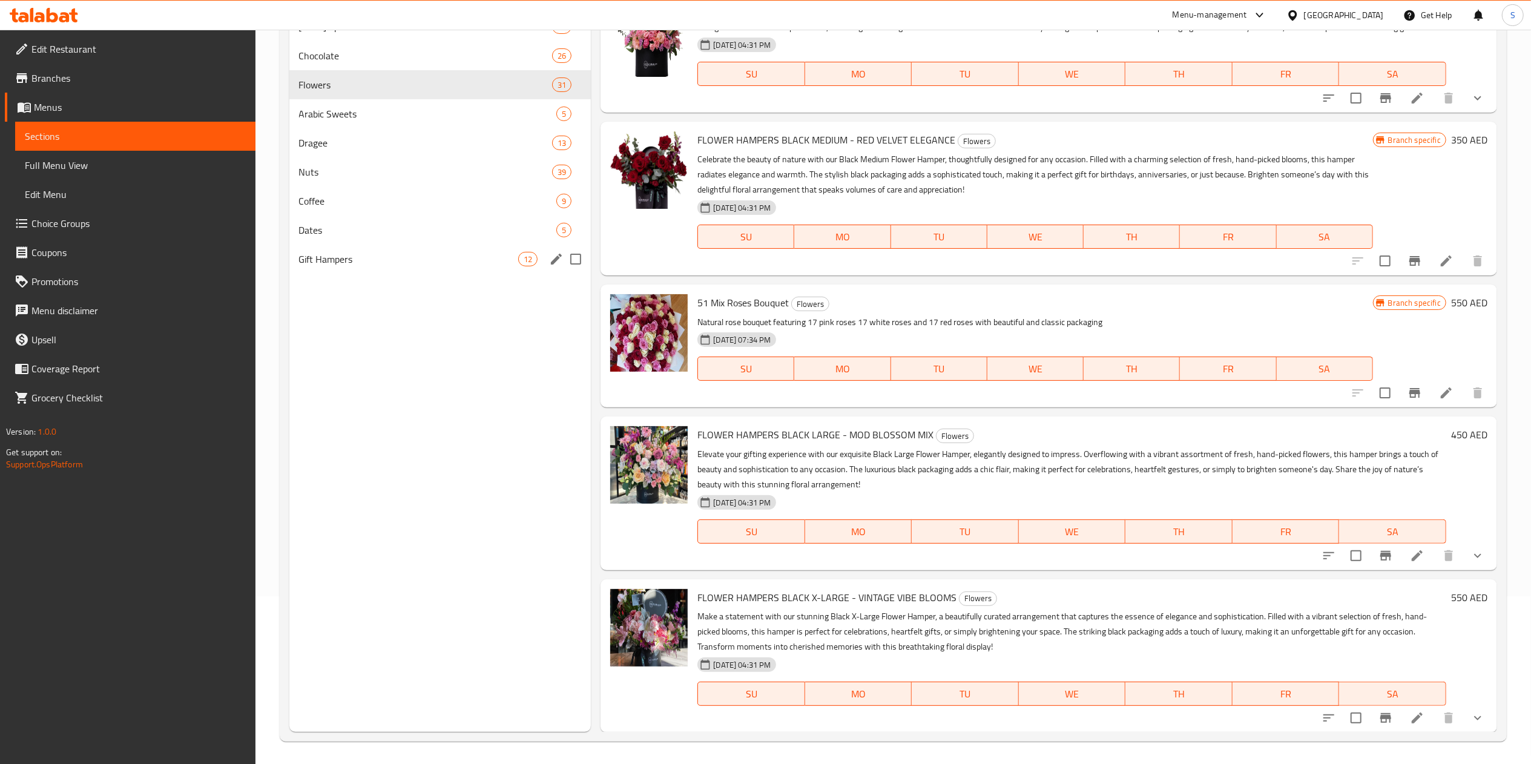
scroll to position [170, 0]
click at [768, 428] on span "FLOWER HAMPERS BLACK LARGE - MOD BLOSSOM MIX" at bounding box center [815, 433] width 236 height 18
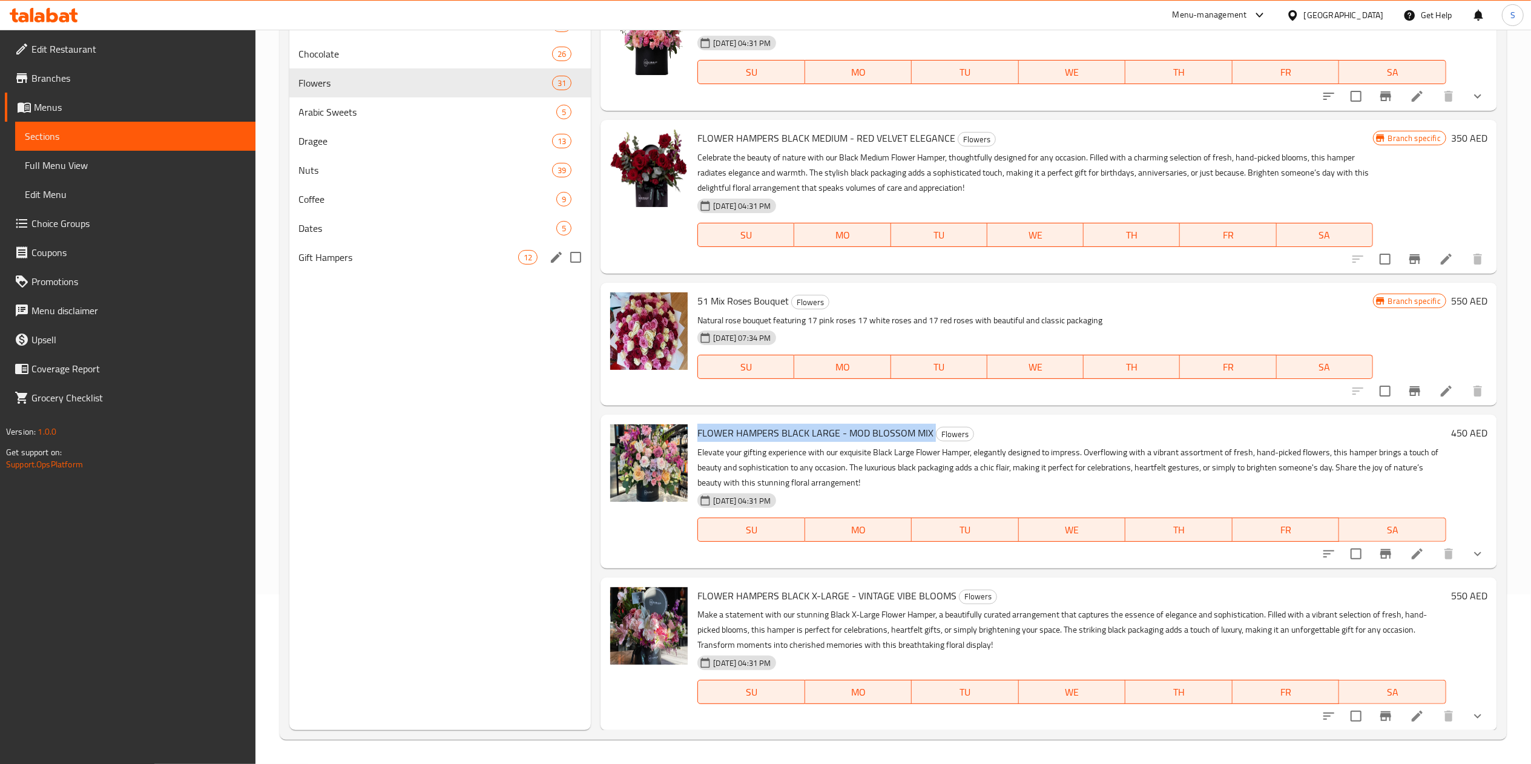
click at [768, 428] on span "FLOWER HAMPERS BLACK LARGE - MOD BLOSSOM MIX" at bounding box center [815, 433] width 236 height 18
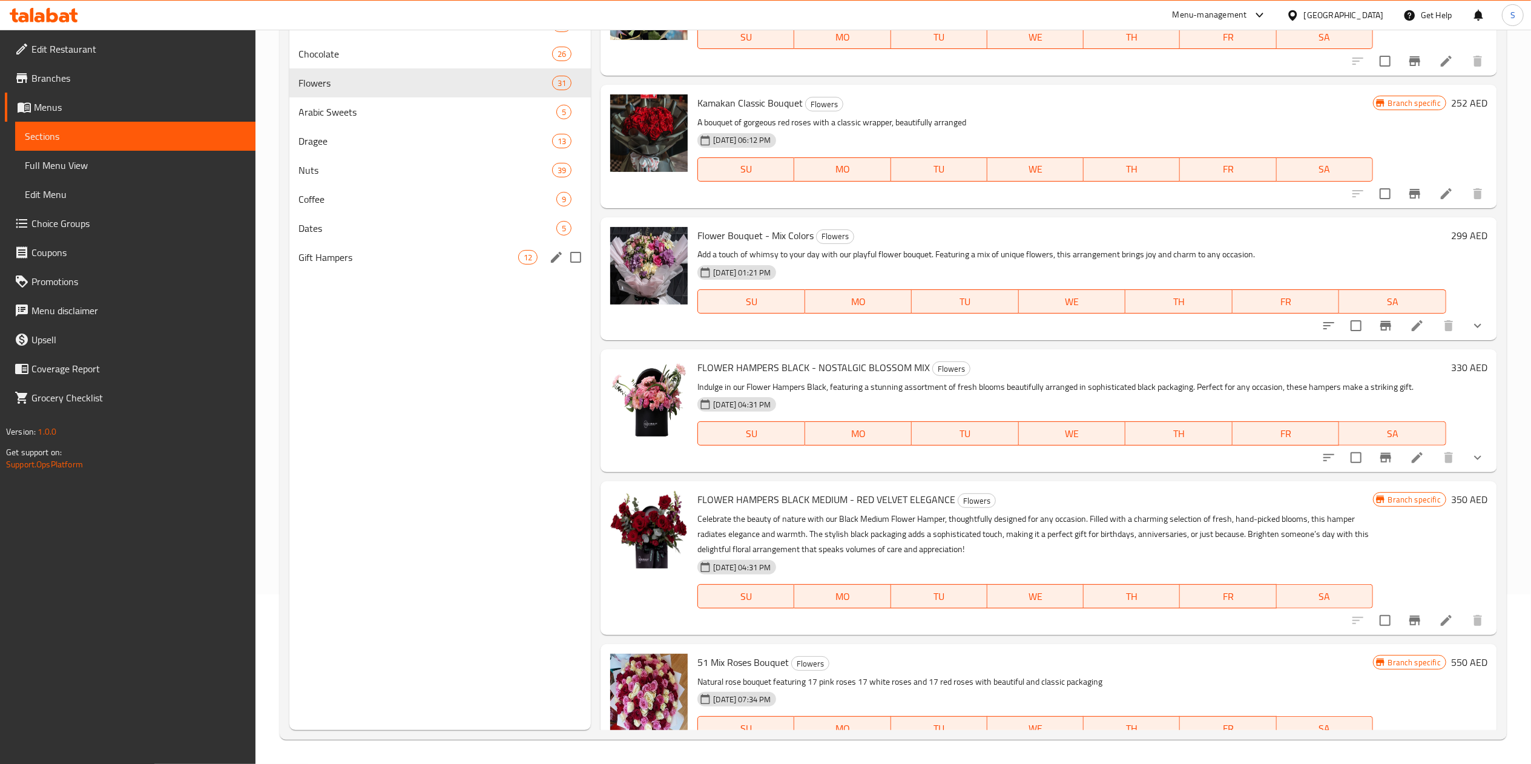
scroll to position [2381, 0]
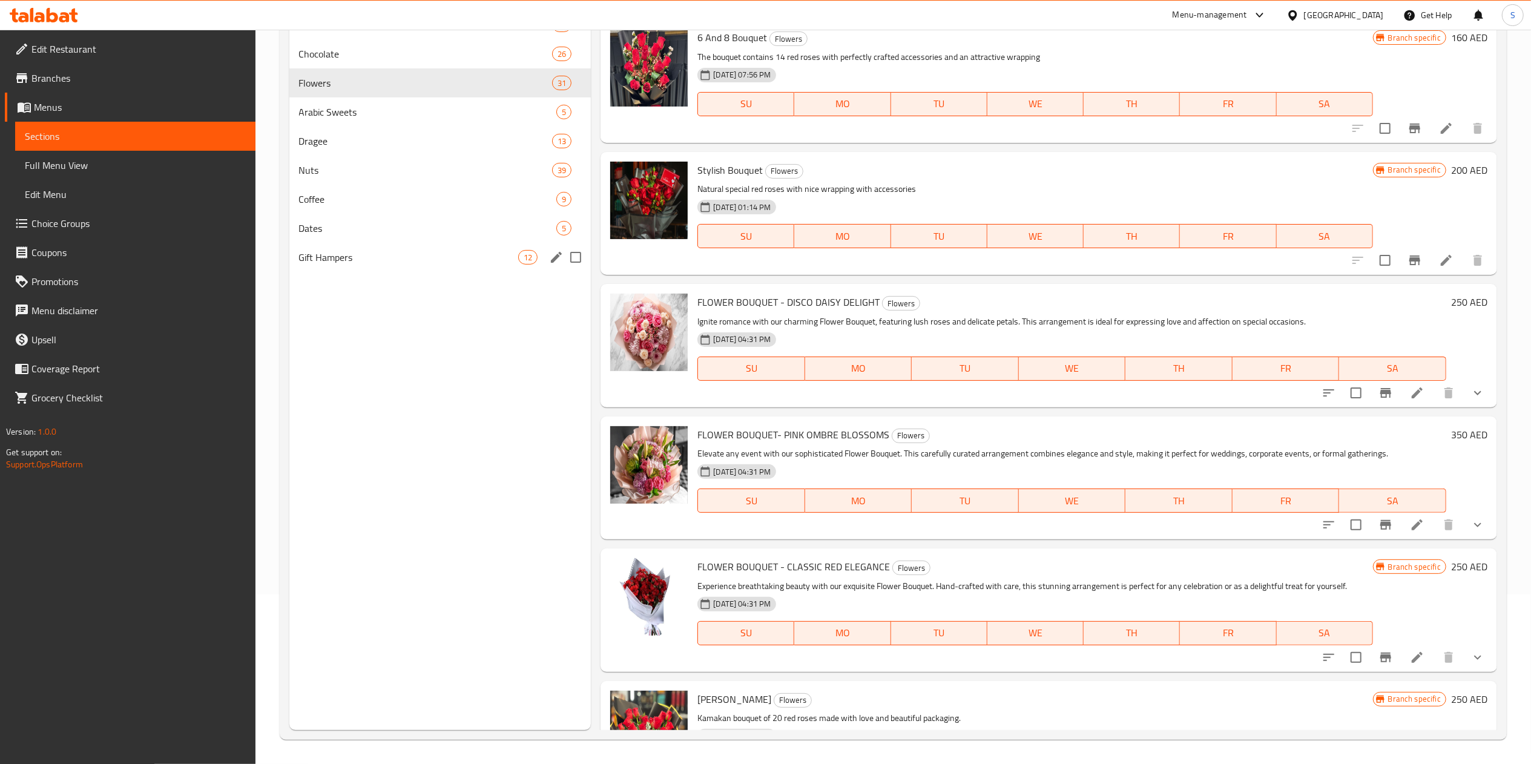
click at [861, 318] on p "Ignite romance with our charming Flower Bouquet, featuring lush roses and delic…" at bounding box center [1071, 321] width 749 height 15
click at [861, 323] on p "Ignite romance with our charming Flower Bouquet, featuring lush roses and delic…" at bounding box center [1071, 321] width 749 height 15
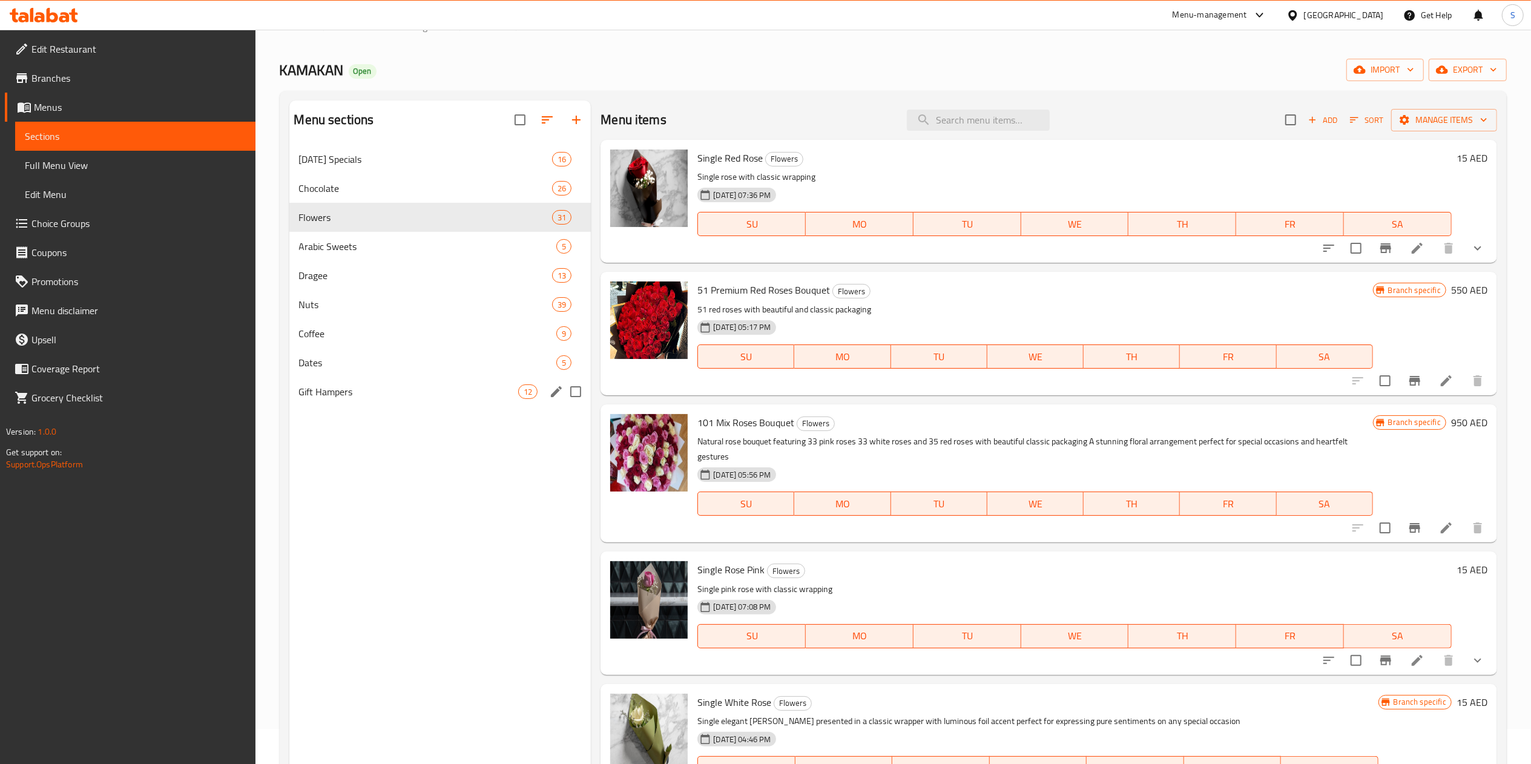
scroll to position [0, 0]
